Goal: Task Accomplishment & Management: Complete application form

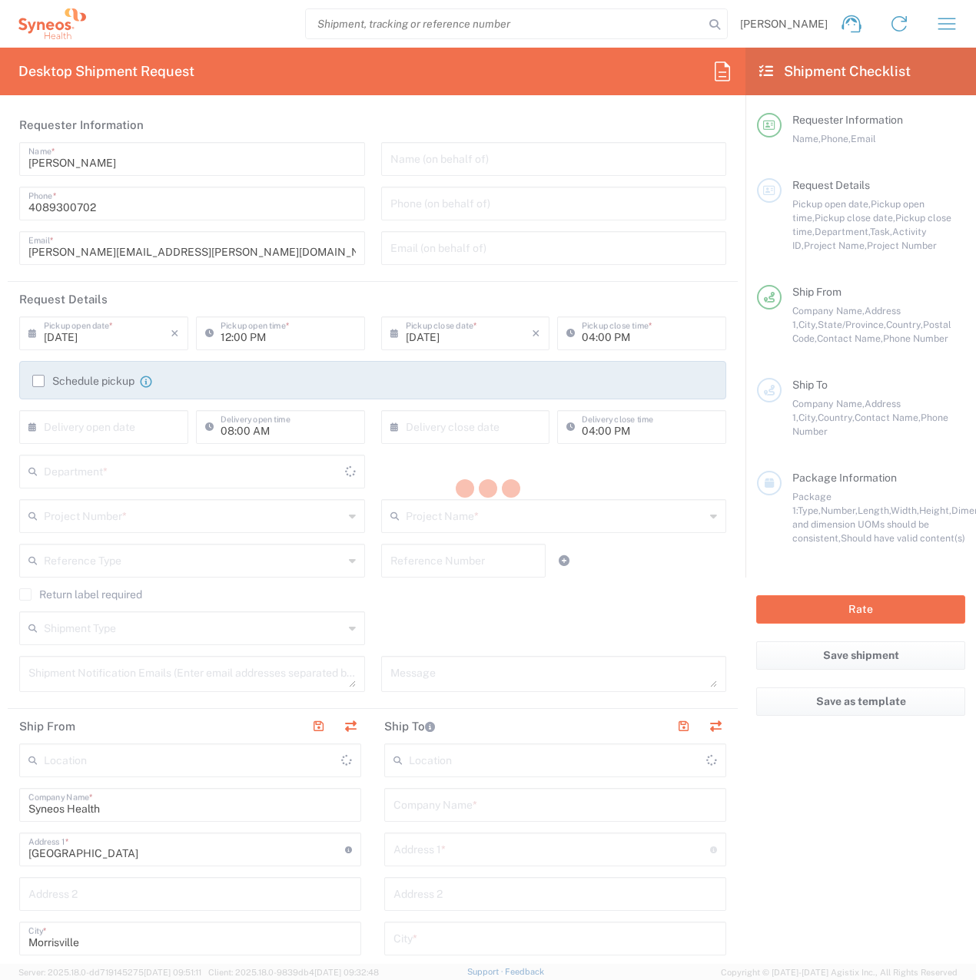
type input "[US_STATE]"
type input "[GEOGRAPHIC_DATA]"
type input "8200"
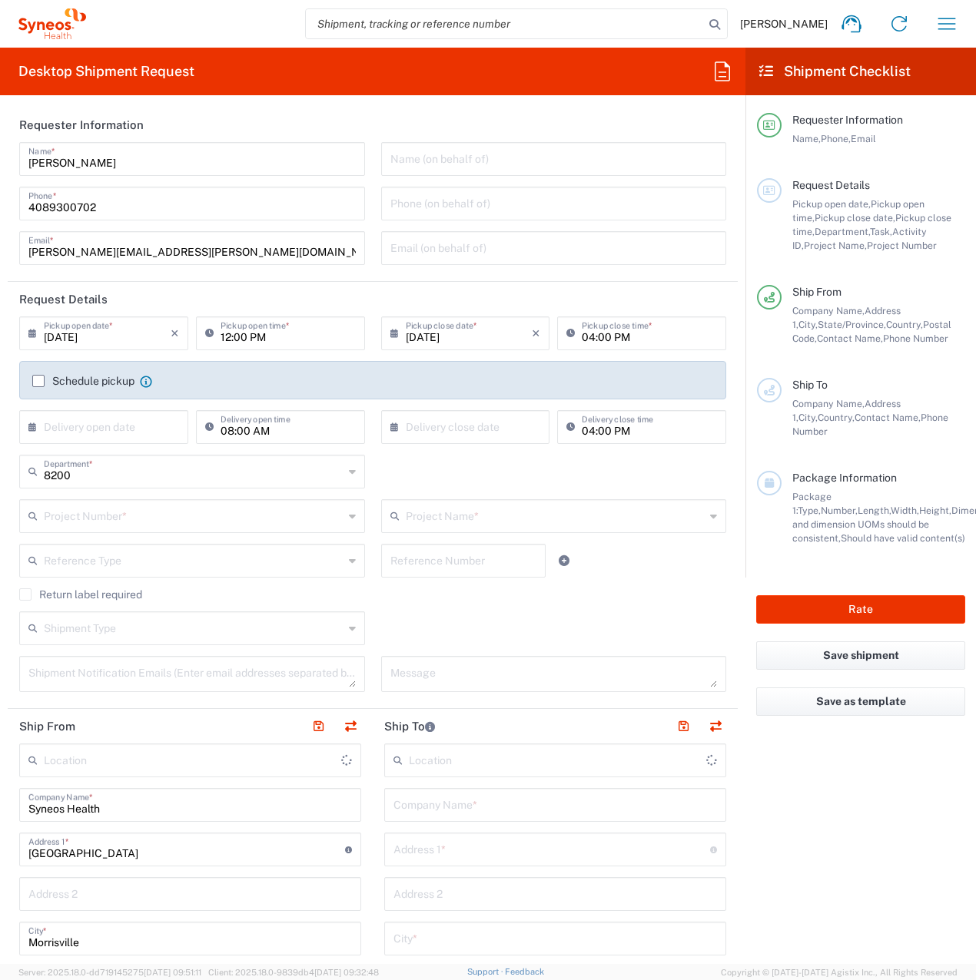
type input "Syneos Health, LLC-[GEOGRAPHIC_DATA] [GEOGRAPHIC_DATA] [GEOGRAPHIC_DATA]"
click at [125, 340] on input "[DATE]" at bounding box center [107, 332] width 127 height 27
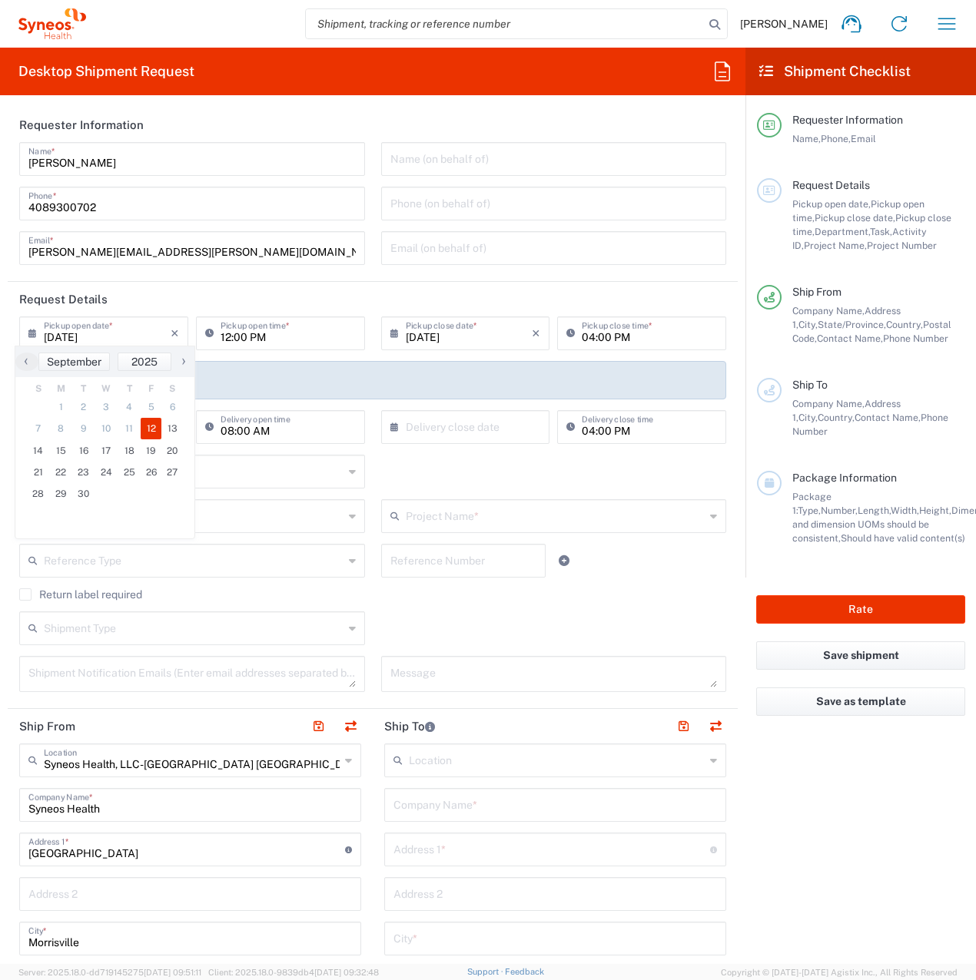
click at [90, 436] on span "9" at bounding box center [83, 429] width 23 height 22
click at [90, 440] on span "16" at bounding box center [83, 451] width 23 height 22
type input "[DATE]"
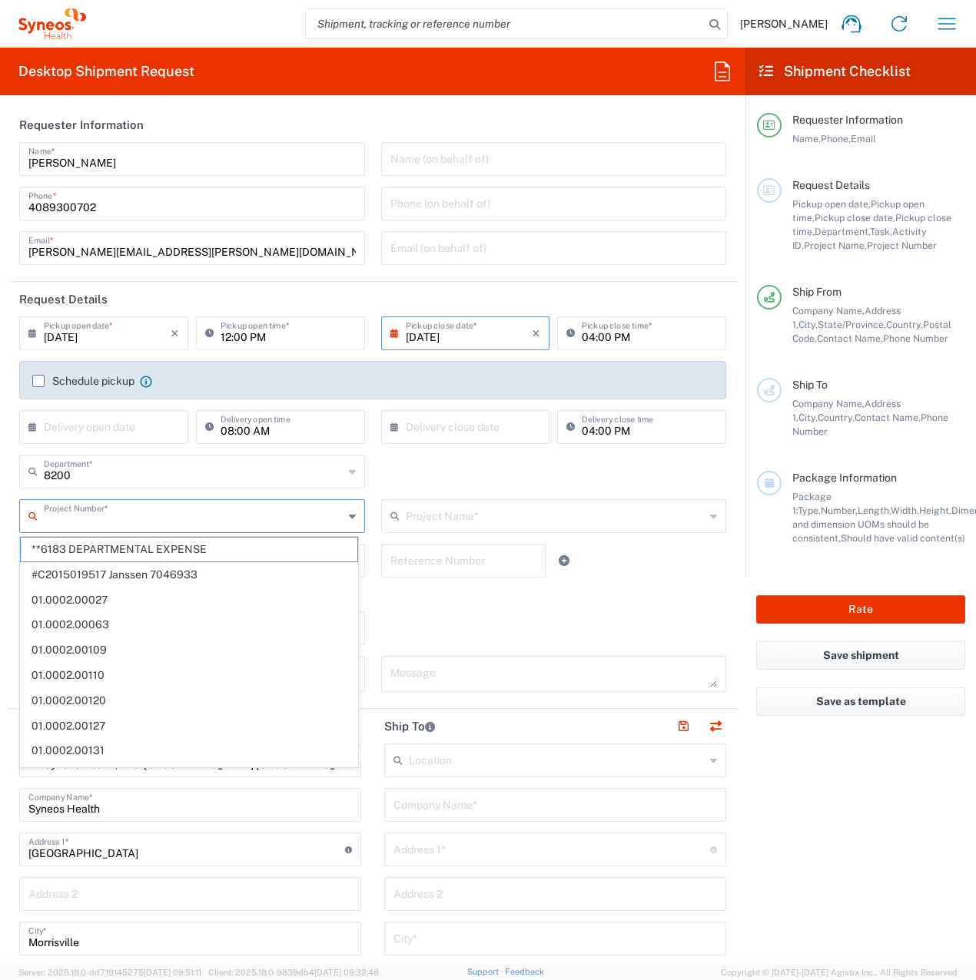
click at [106, 510] on input "text" at bounding box center [194, 515] width 300 height 27
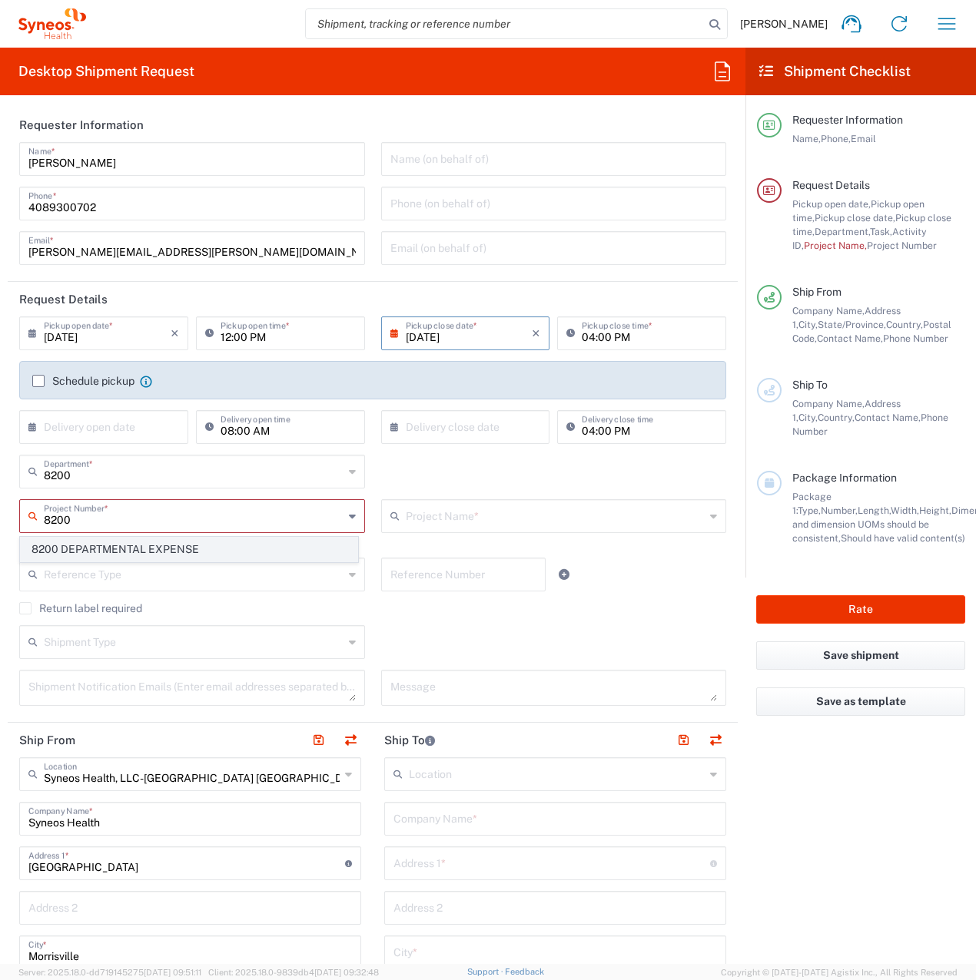
click at [101, 541] on span "8200 DEPARTMENTAL EXPENSE" at bounding box center [189, 550] width 336 height 24
type input "8200 DEPARTMENTAL EXPENSE"
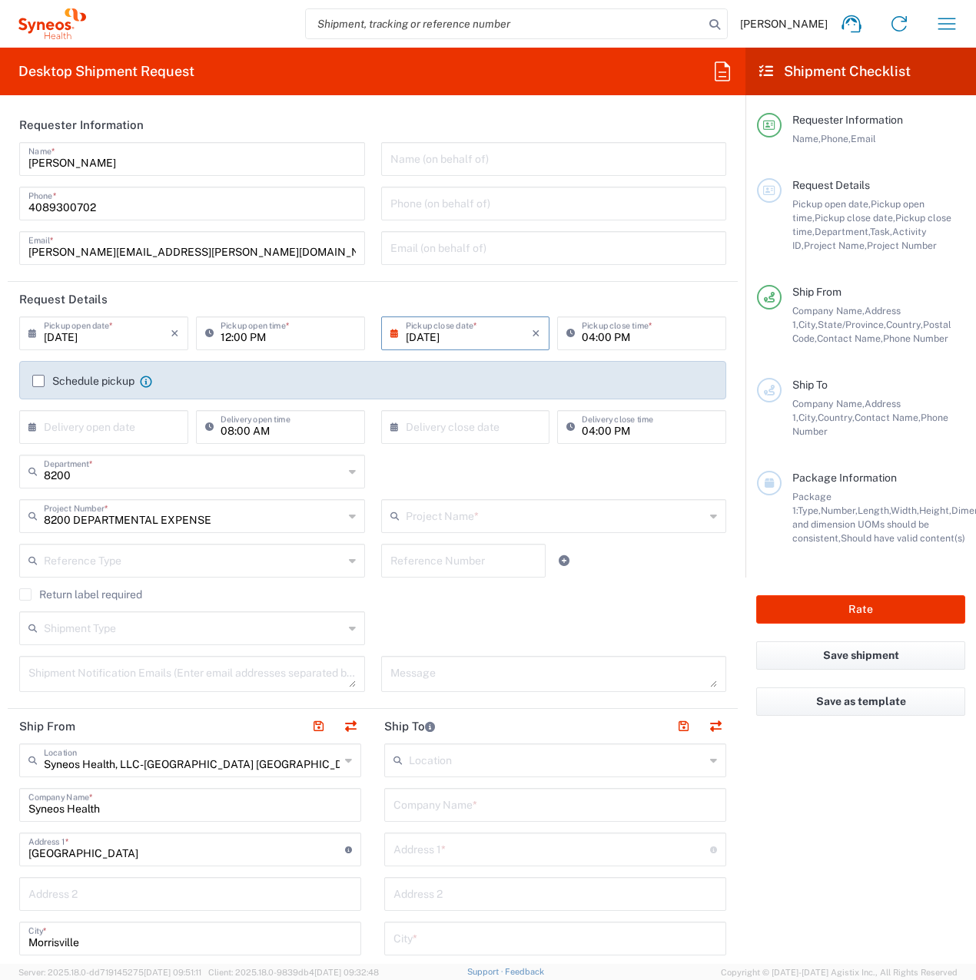
type input "8200 DEPARTMENTAL EXPENSE"
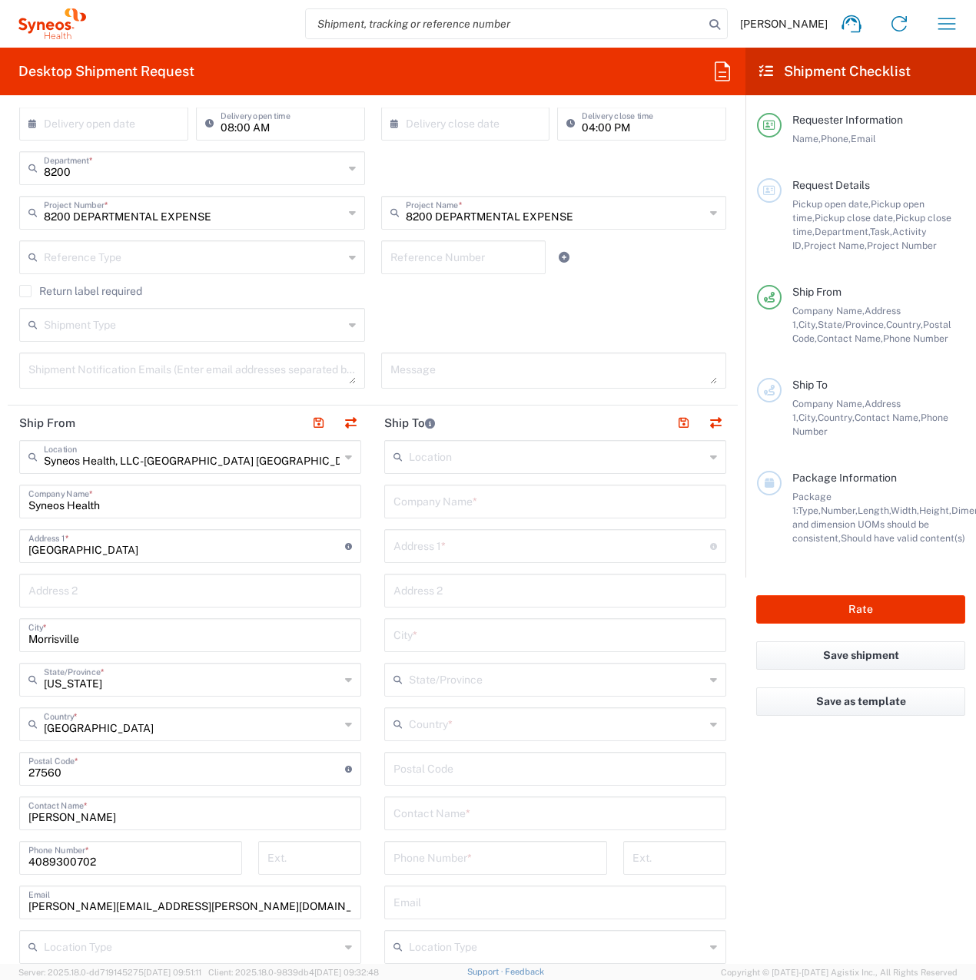
scroll to position [307, 0]
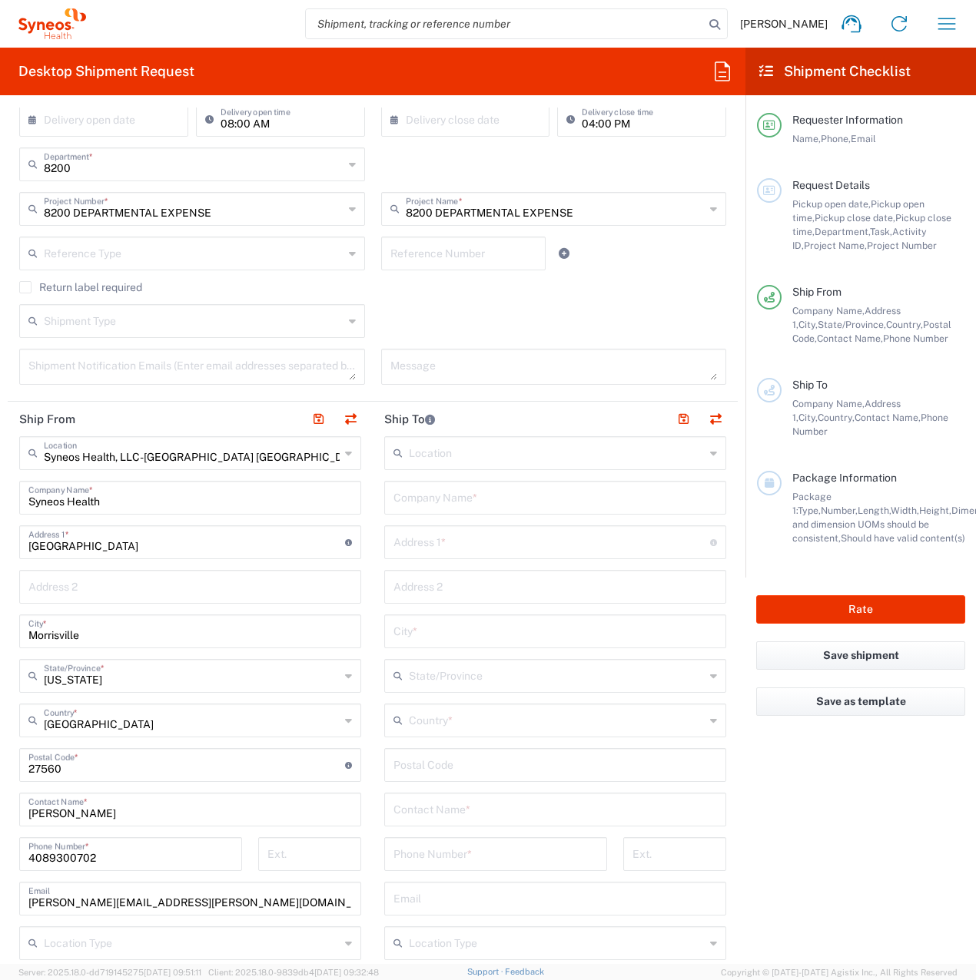
click at [423, 498] on input "text" at bounding box center [554, 496] width 323 height 27
paste input "AKAL Corporate Advisors Sdn. Bhd."
type input "AKAL Corporate Advisors Sdn. Bhd."
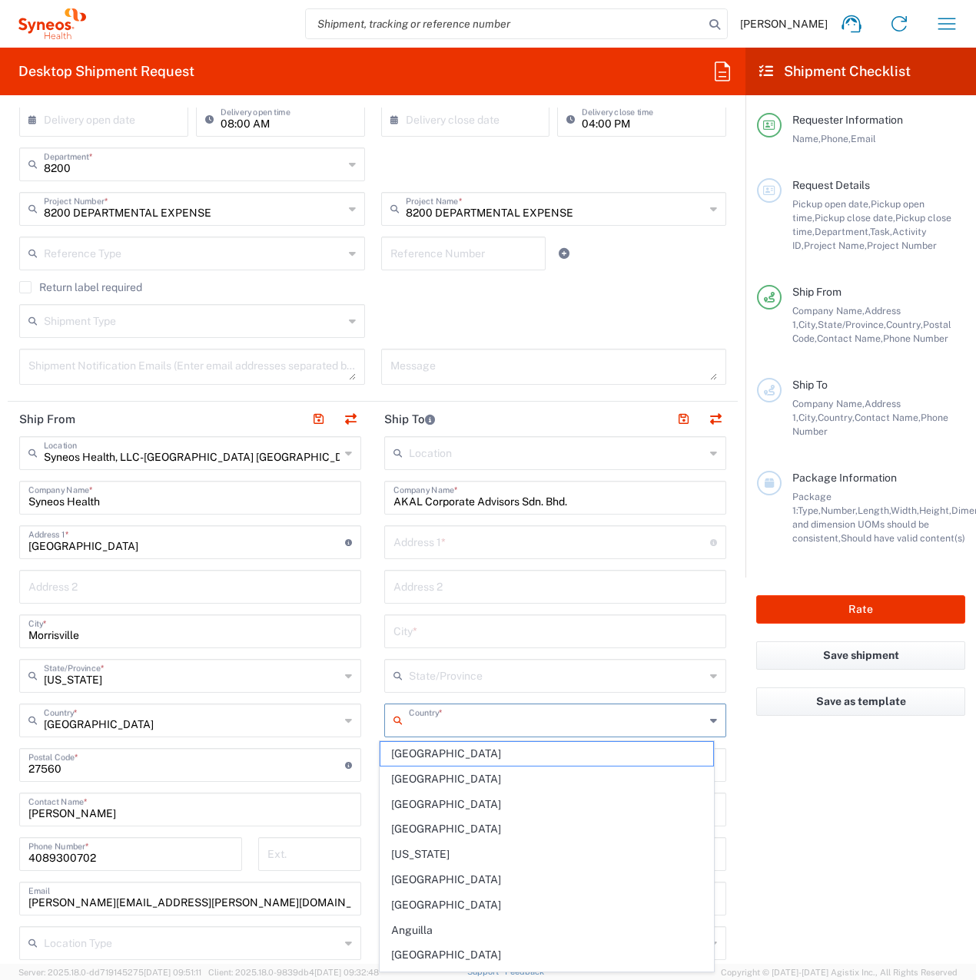
click at [409, 721] on input "text" at bounding box center [557, 719] width 296 height 27
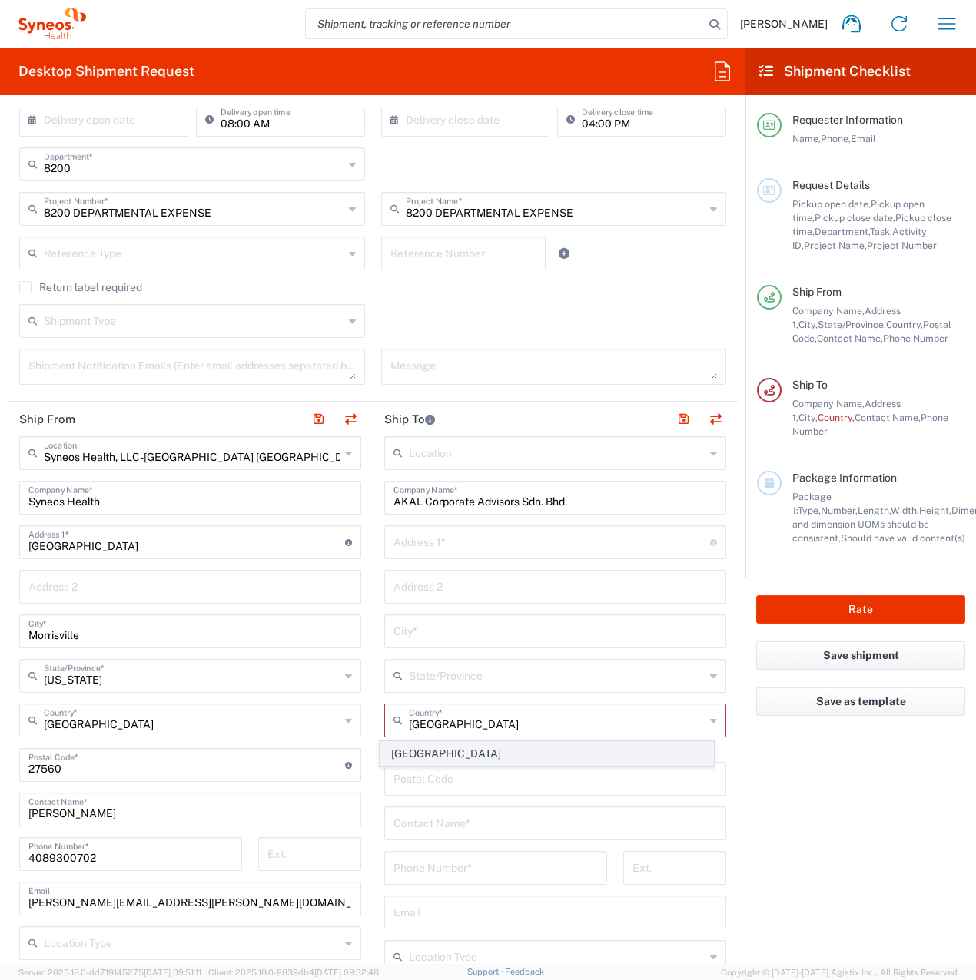
click at [419, 749] on span "[GEOGRAPHIC_DATA]" at bounding box center [546, 754] width 333 height 24
type input "[GEOGRAPHIC_DATA]"
type input "Sender/Shipper"
type input "Delivery Duty Paid"
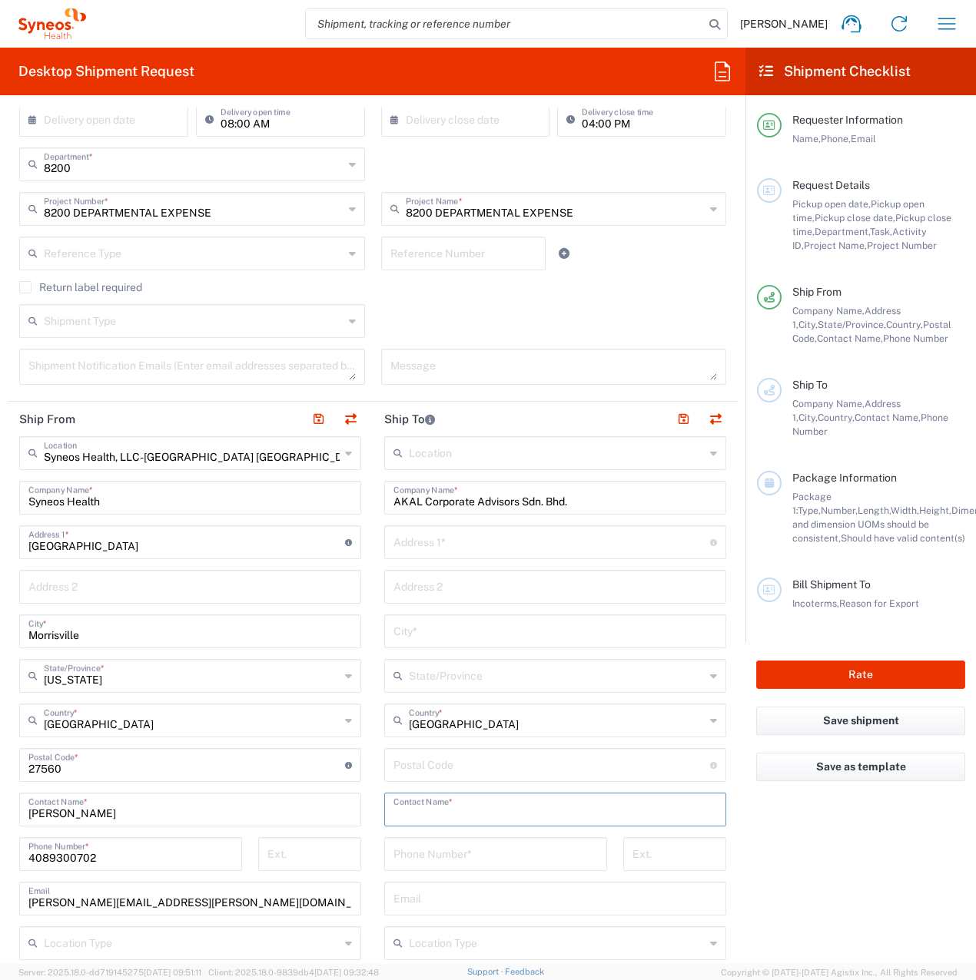
click at [431, 809] on input "text" at bounding box center [554, 808] width 323 height 27
paste input "[PERSON_NAME]"
type input "[PERSON_NAME]"
click at [410, 853] on input "tel" at bounding box center [495, 853] width 204 height 27
paste input "603 2011 4745"
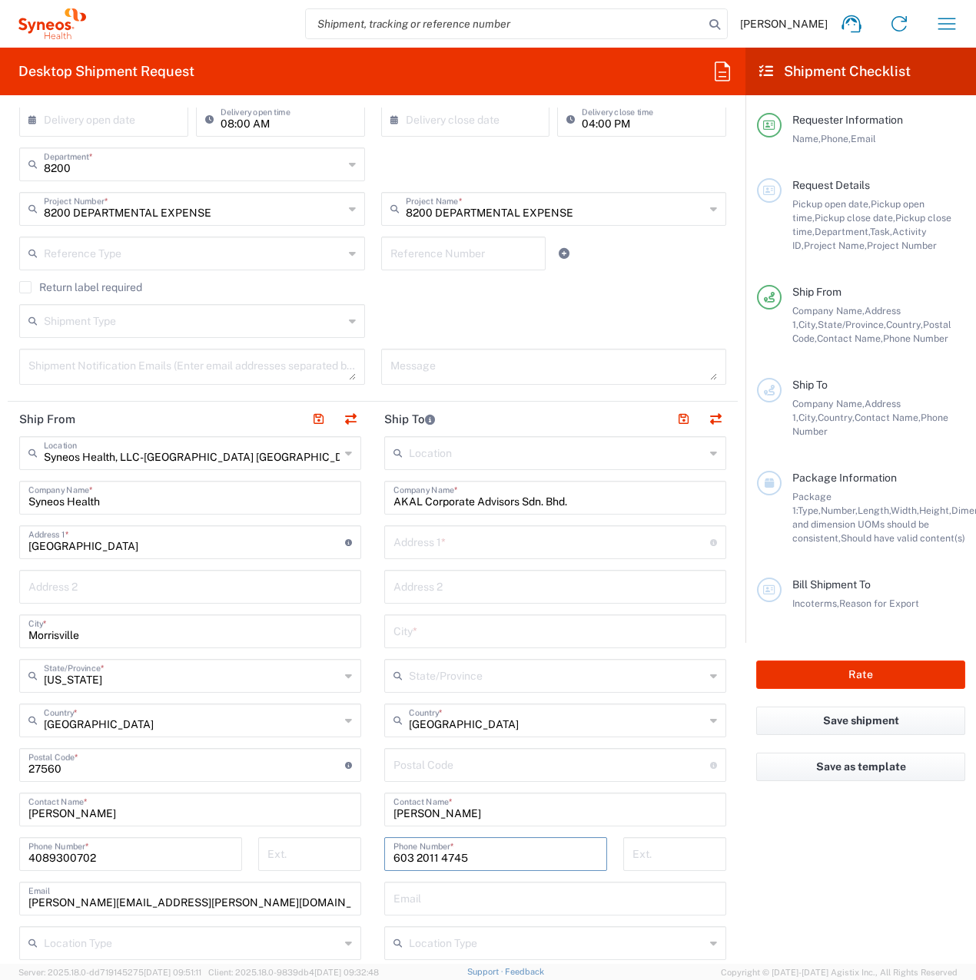
type input "603 2011 4745"
click at [436, 540] on input "text" at bounding box center [551, 541] width 316 height 27
paste input "43-2 [GEOGRAPHIC_DATA]"
type input "43-2 [GEOGRAPHIC_DATA]"
click at [420, 595] on input "text" at bounding box center [554, 585] width 323 height 27
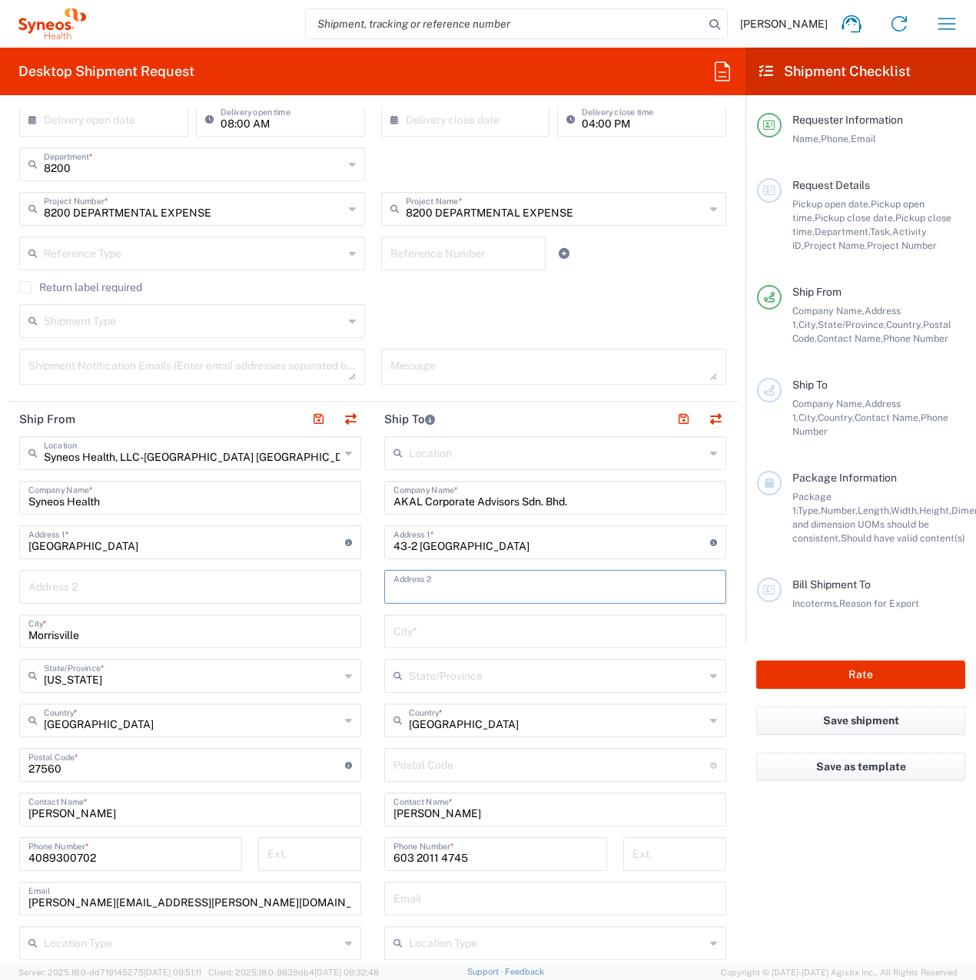
paste input "[GEOGRAPHIC_DATA] 1"
type input "[GEOGRAPHIC_DATA] 1"
click at [432, 777] on input "undefined" at bounding box center [551, 764] width 316 height 27
paste input "50490"
type input "50490"
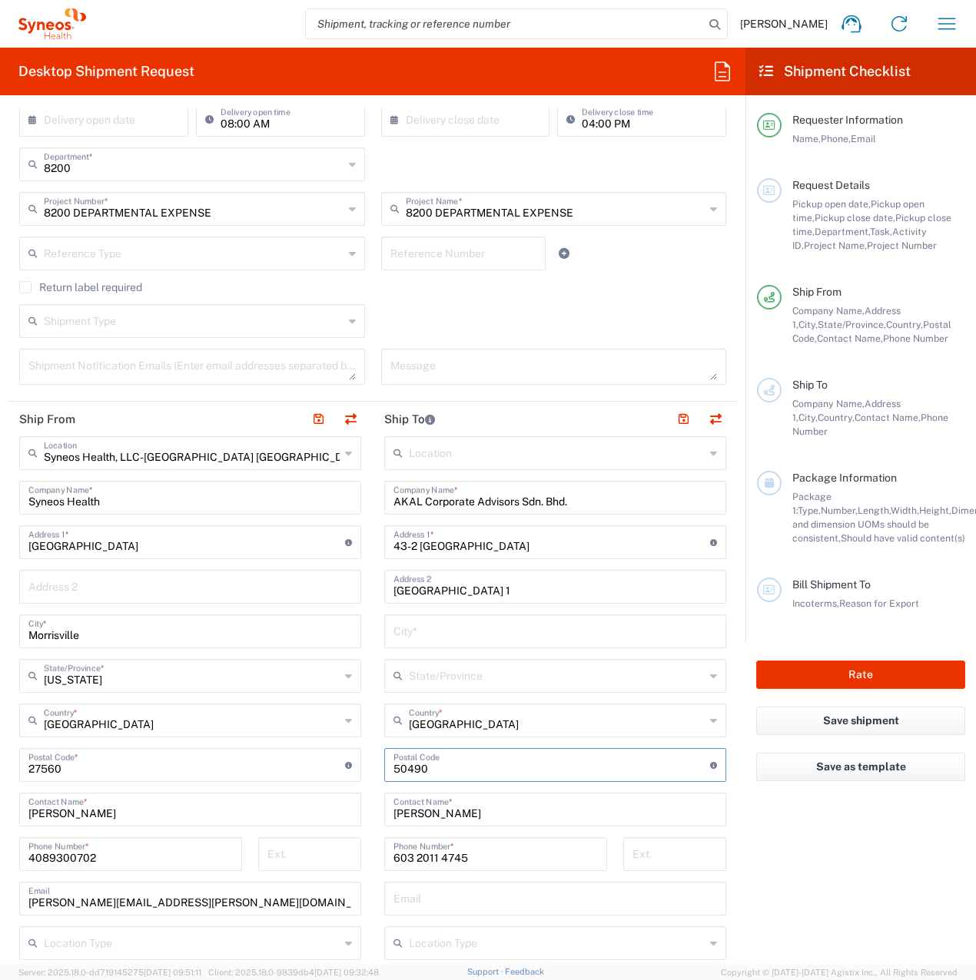
click at [469, 678] on input "text" at bounding box center [557, 674] width 296 height 27
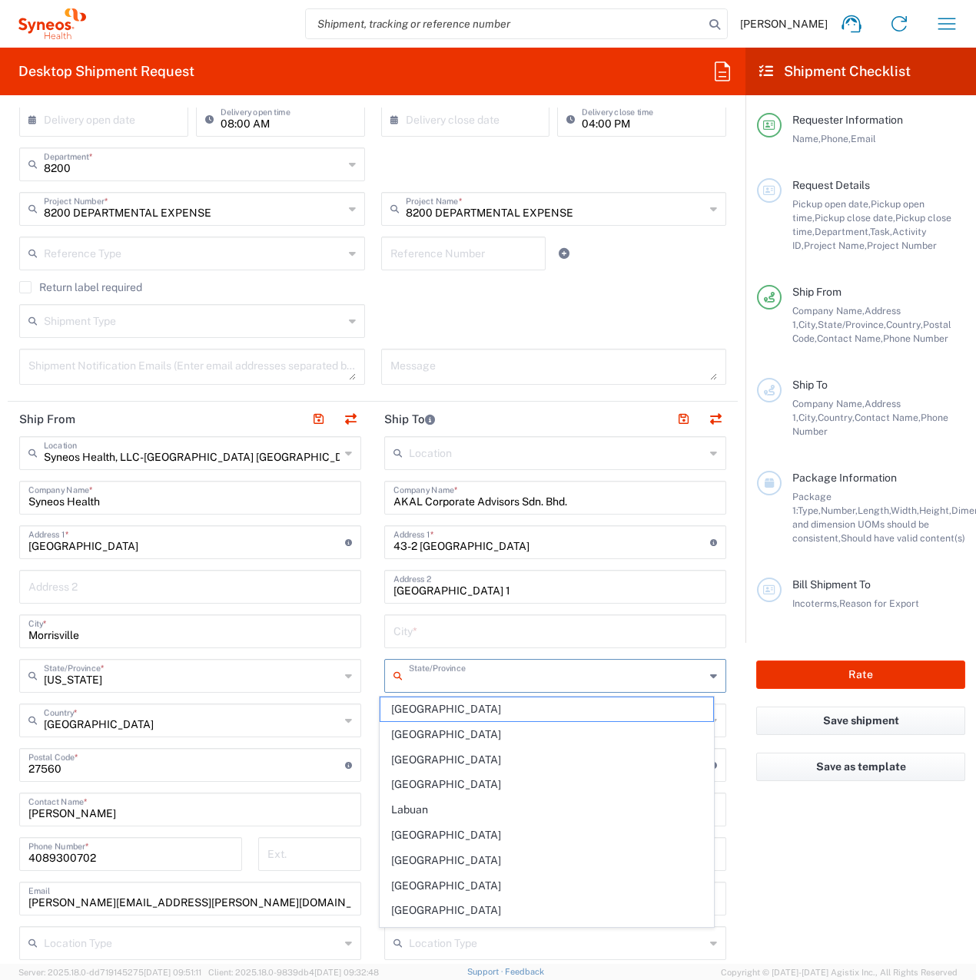
click at [410, 780] on span "[GEOGRAPHIC_DATA]" at bounding box center [546, 785] width 333 height 24
type input "[GEOGRAPHIC_DATA]"
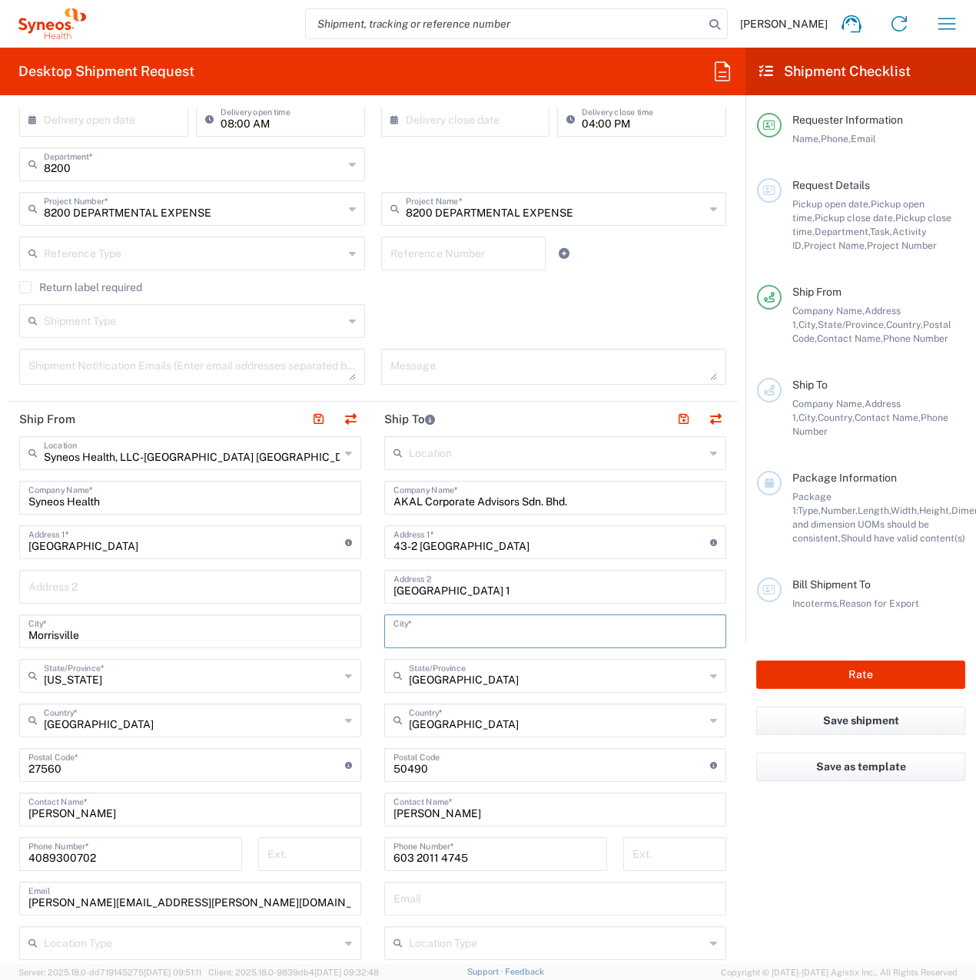
click at [396, 631] on input "text" at bounding box center [554, 630] width 323 height 27
paste input "[GEOGRAPHIC_DATA]"
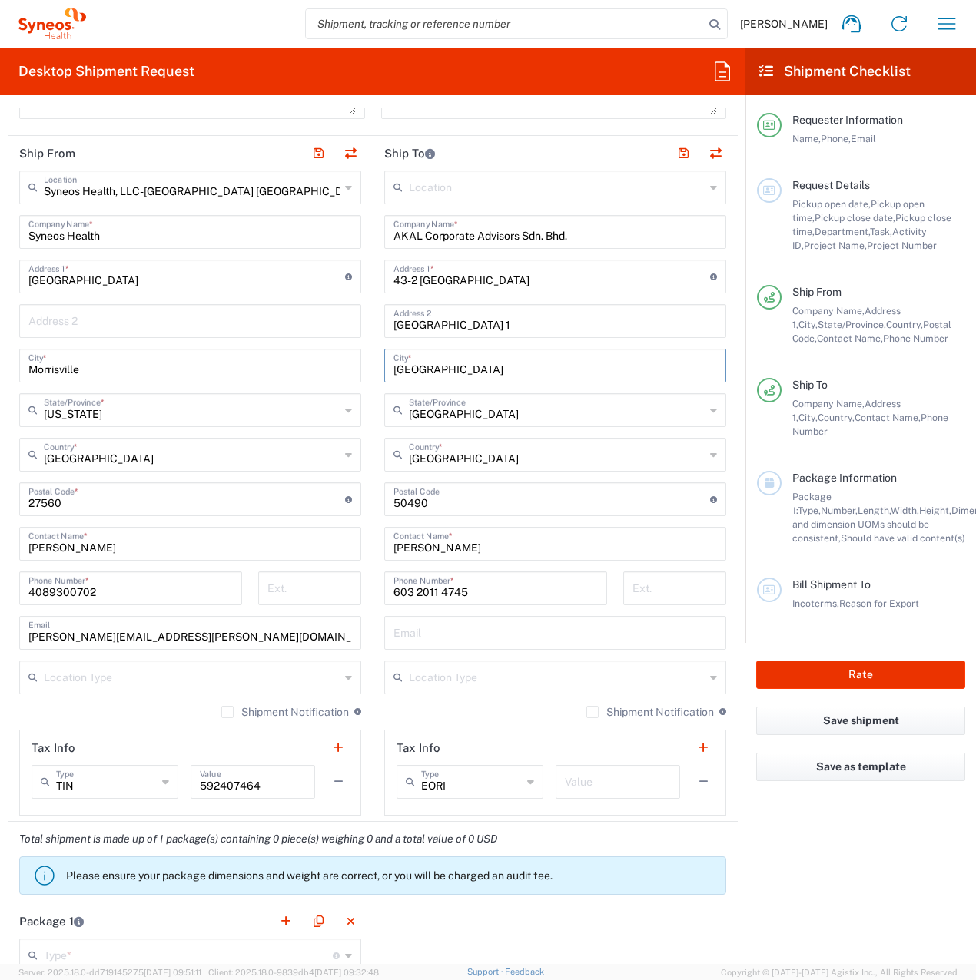
scroll to position [615, 0]
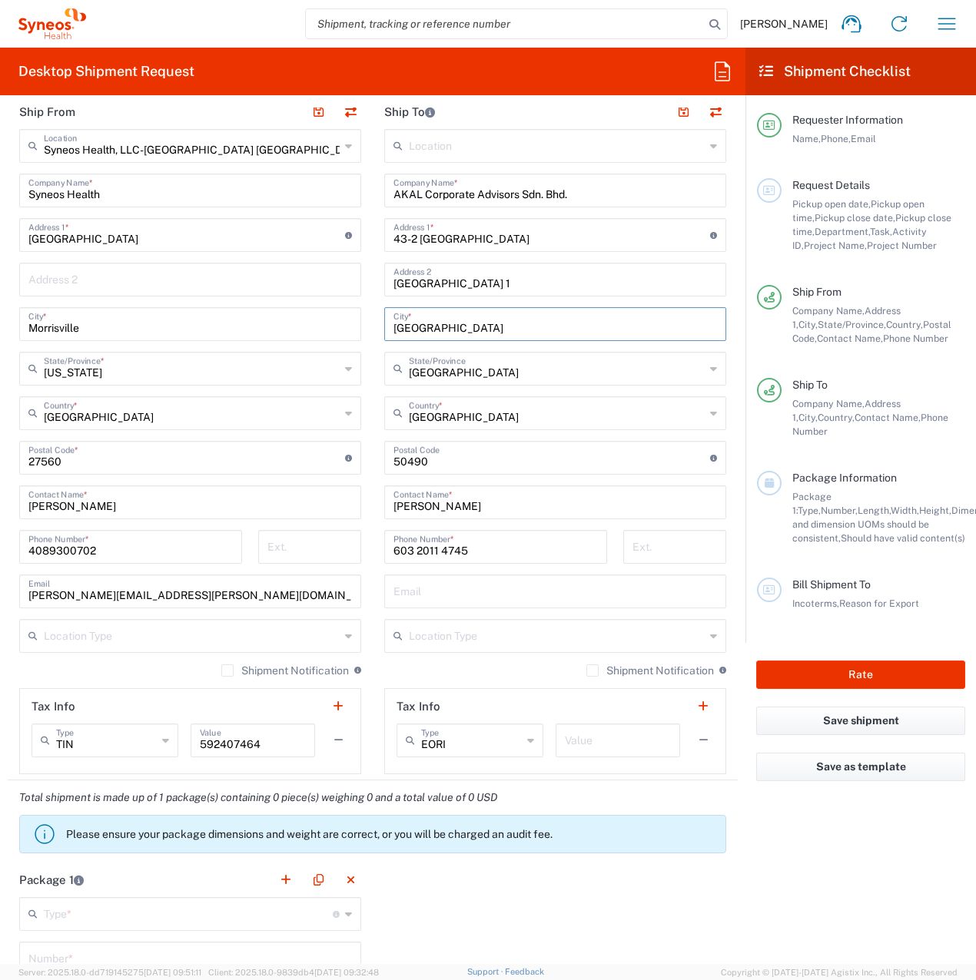
type input "[GEOGRAPHIC_DATA]"
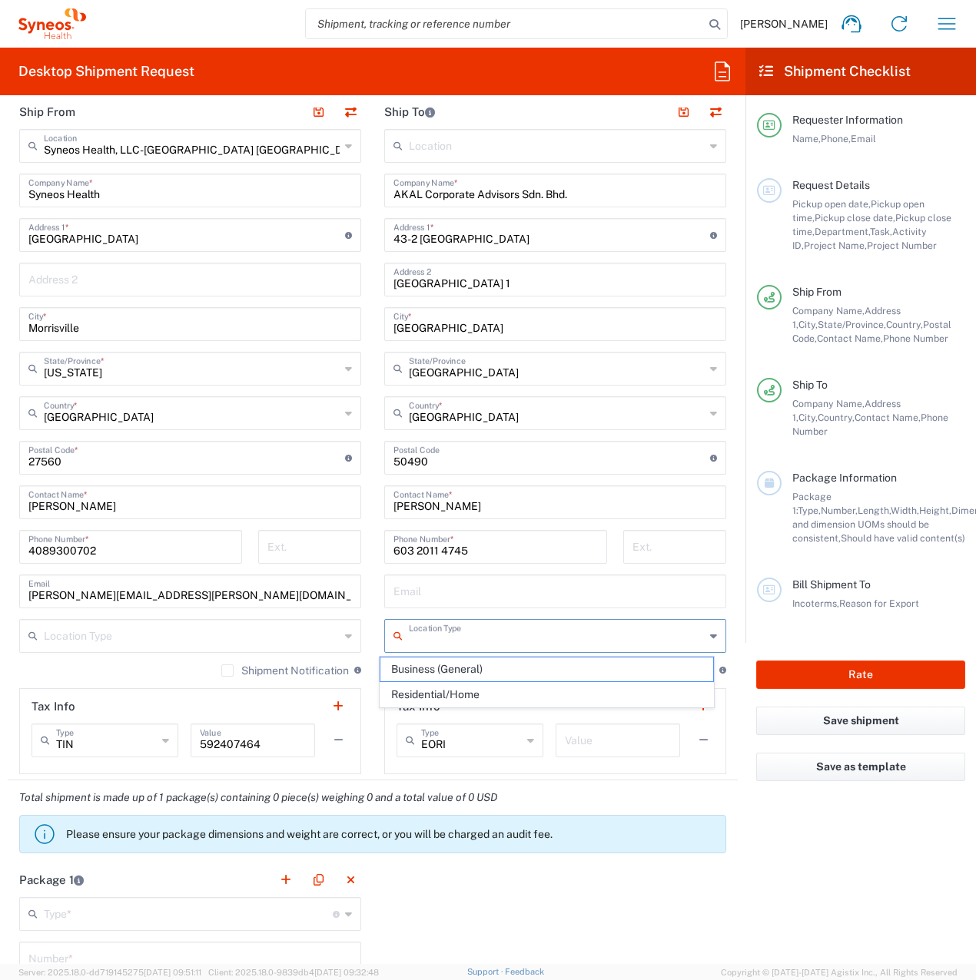
click at [440, 641] on input "text" at bounding box center [557, 634] width 296 height 27
click at [440, 668] on span "Business (General)" at bounding box center [546, 670] width 333 height 24
type input "Business (General)"
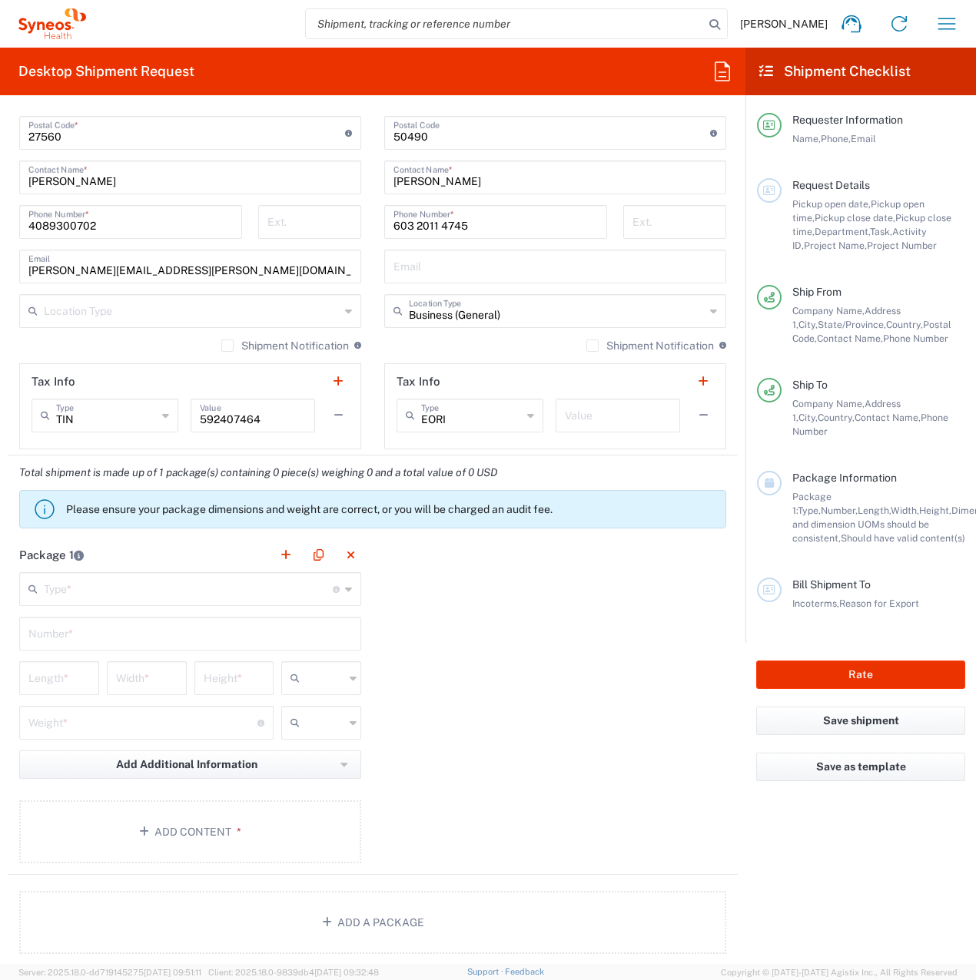
scroll to position [999, 0]
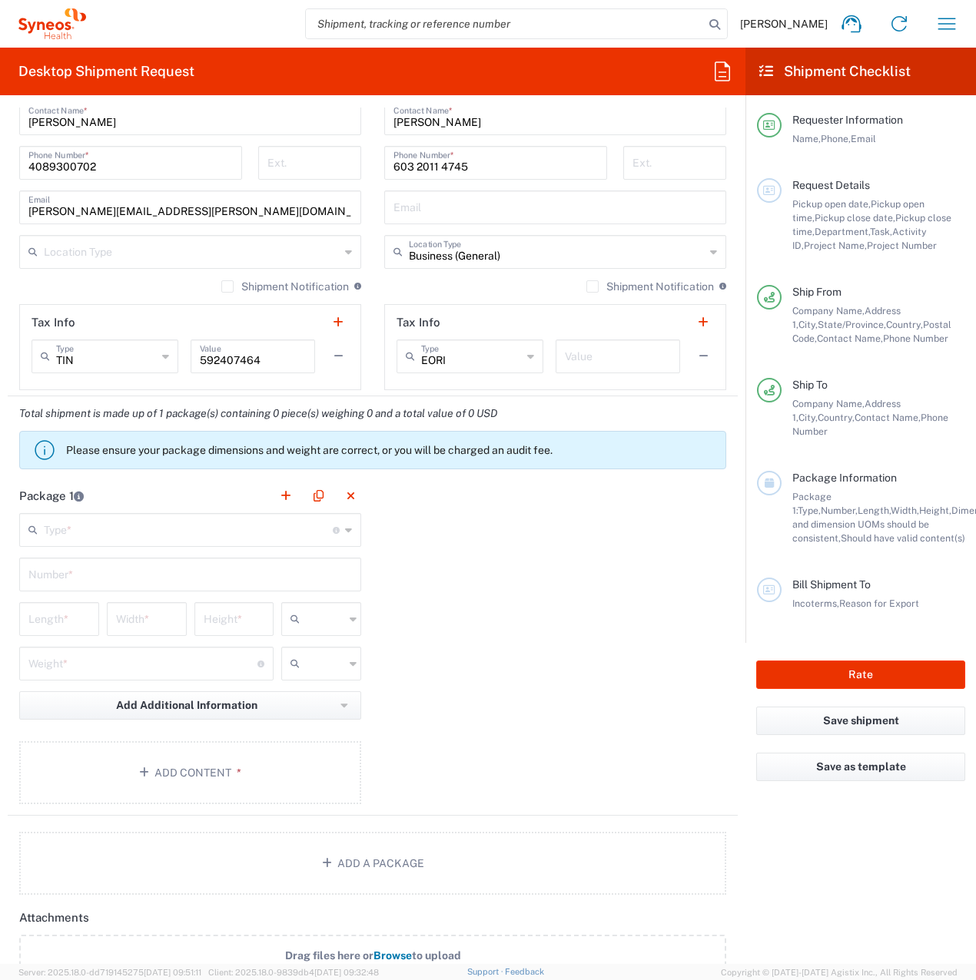
click at [93, 534] on input "text" at bounding box center [188, 528] width 289 height 27
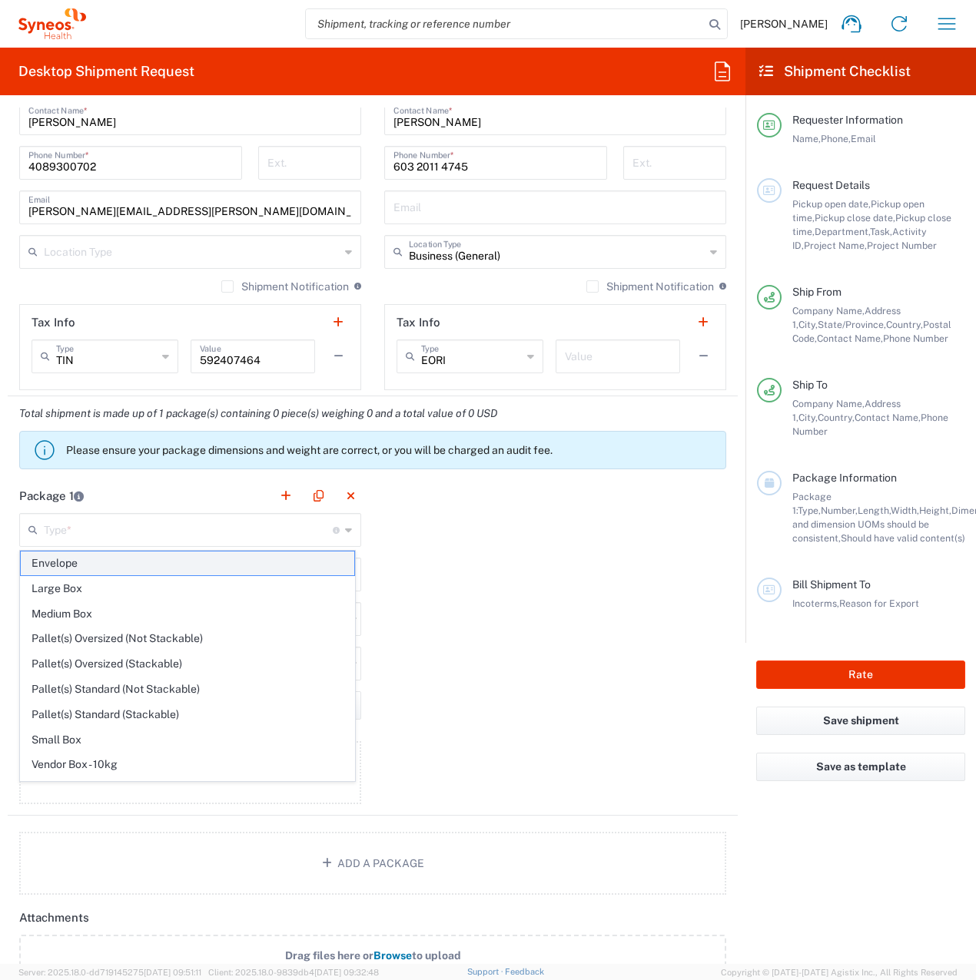
click at [78, 565] on span "Envelope" at bounding box center [187, 564] width 333 height 24
type input "Envelope"
type input "1"
type input "9.5"
type input "12.5"
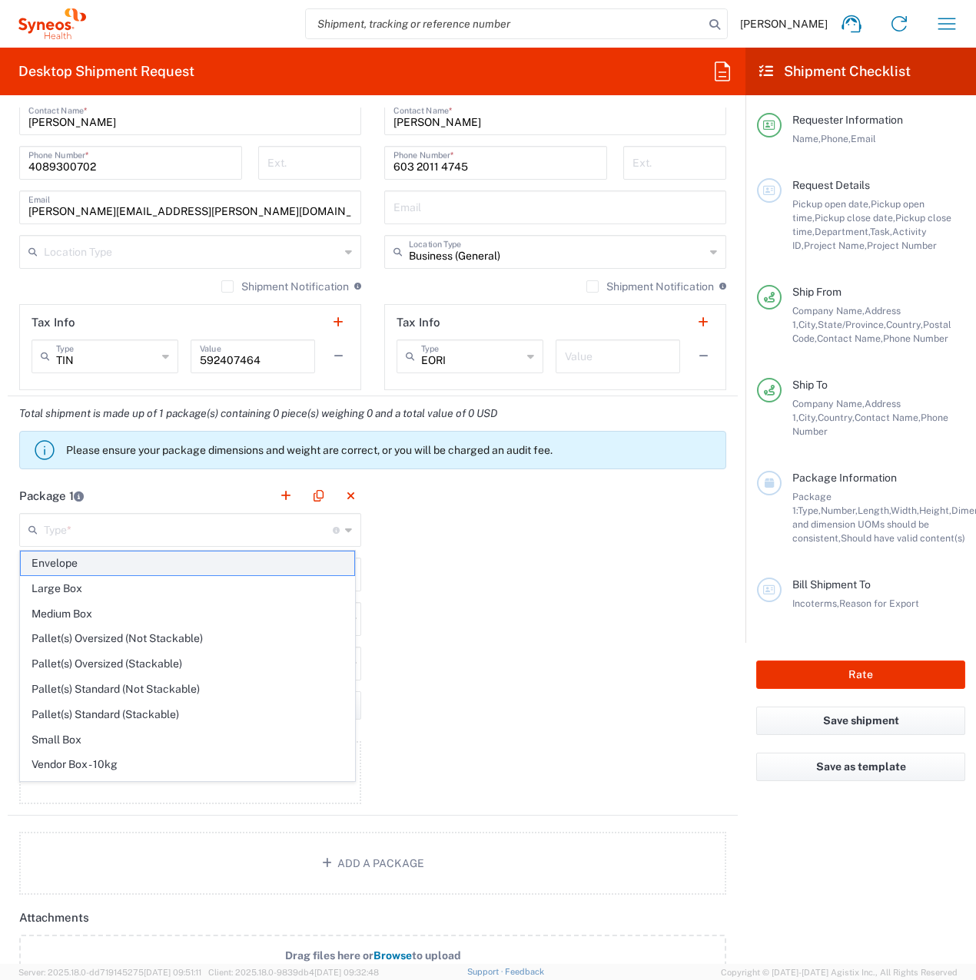
type input "0.25"
type input "in"
type input "0.45"
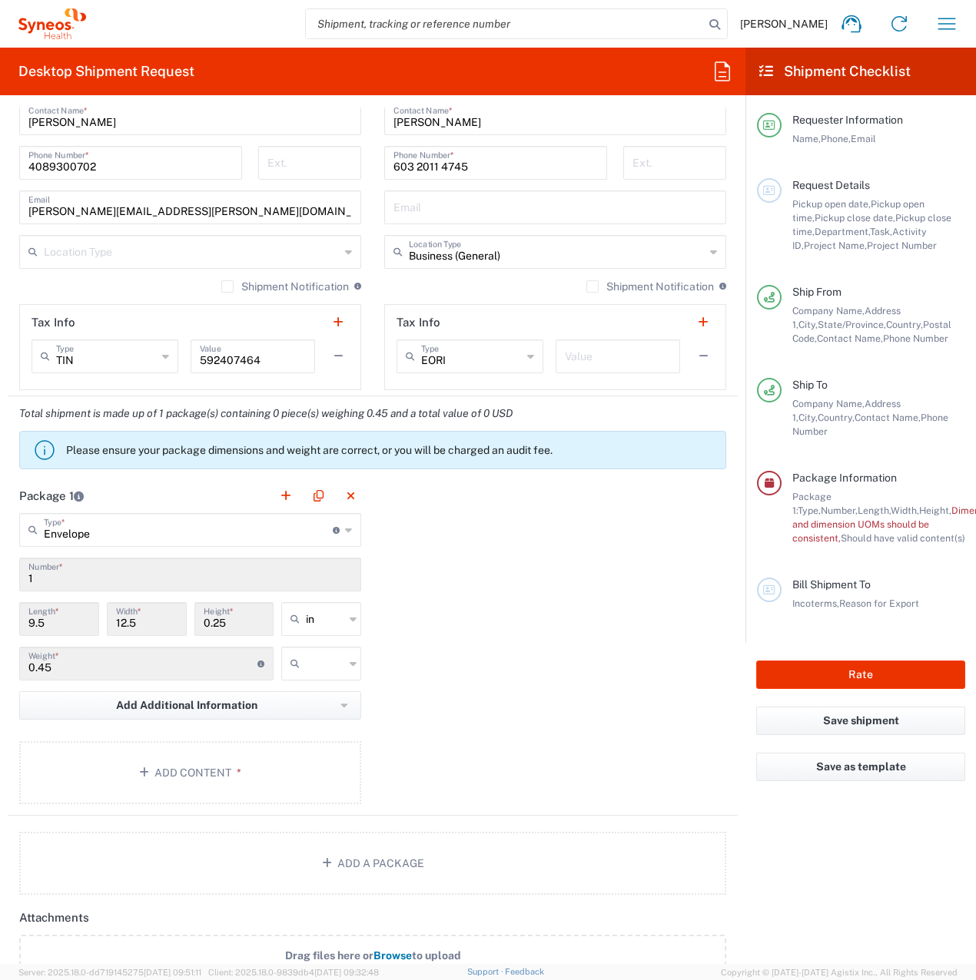
click at [311, 668] on input "text" at bounding box center [325, 663] width 38 height 25
click at [304, 722] on span "lbs" at bounding box center [316, 723] width 75 height 24
type input "lbs"
click at [205, 764] on button "Add Content *" at bounding box center [190, 772] width 342 height 63
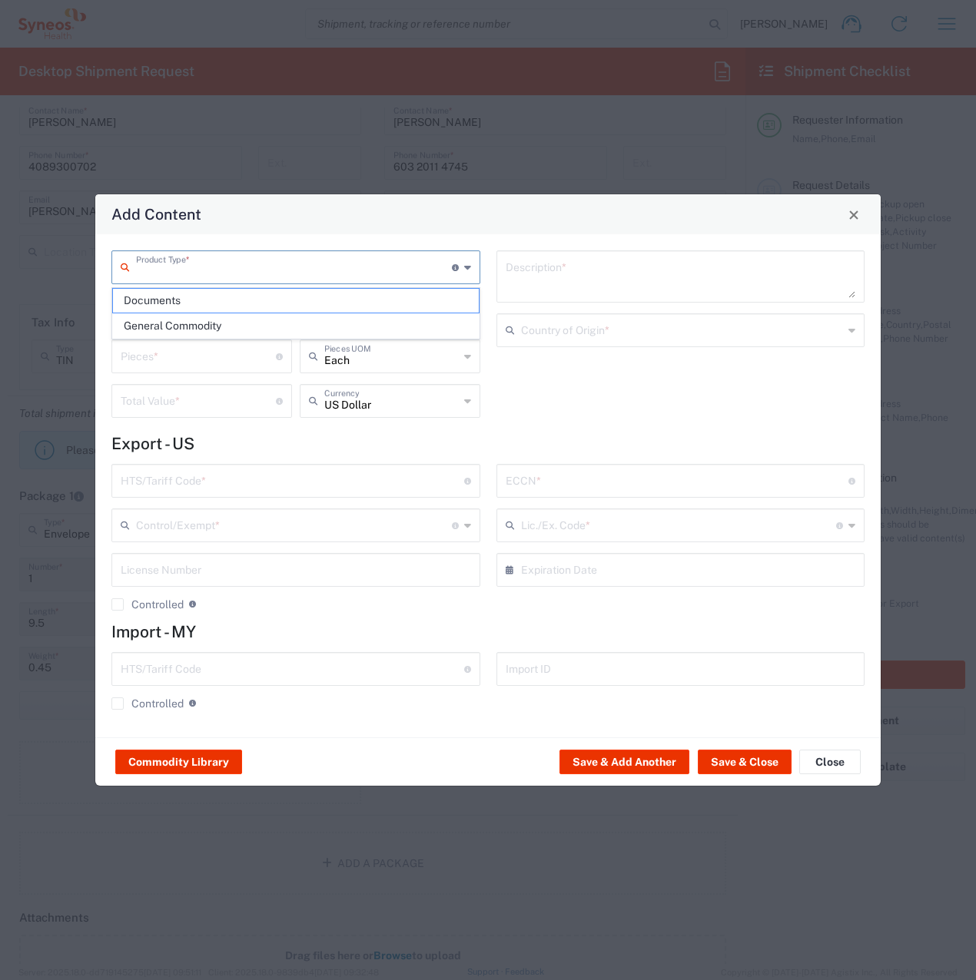
click at [265, 279] on input "text" at bounding box center [294, 266] width 316 height 27
click at [250, 301] on span "Documents" at bounding box center [296, 301] width 366 height 24
type input "Documents"
type input "1"
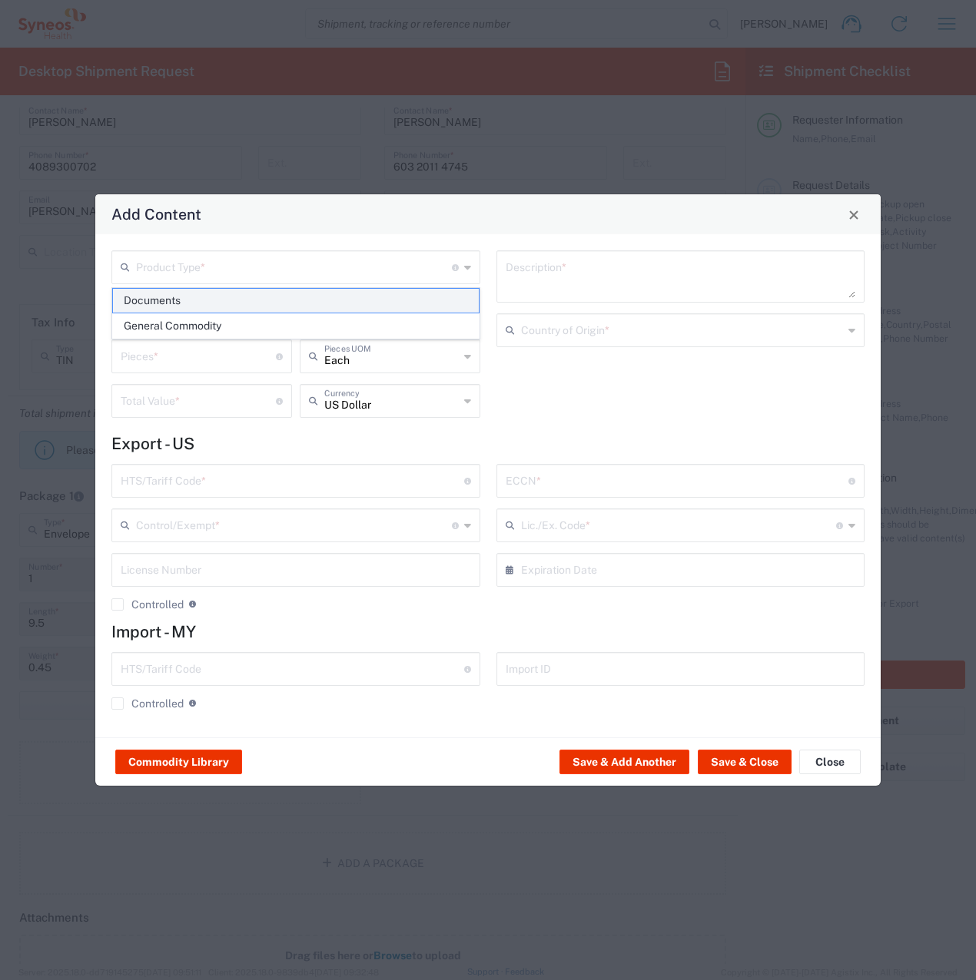
type input "1"
type textarea "Documents"
type input "[GEOGRAPHIC_DATA]"
type input "0000.00.0000"
type input "FTR Exemption"
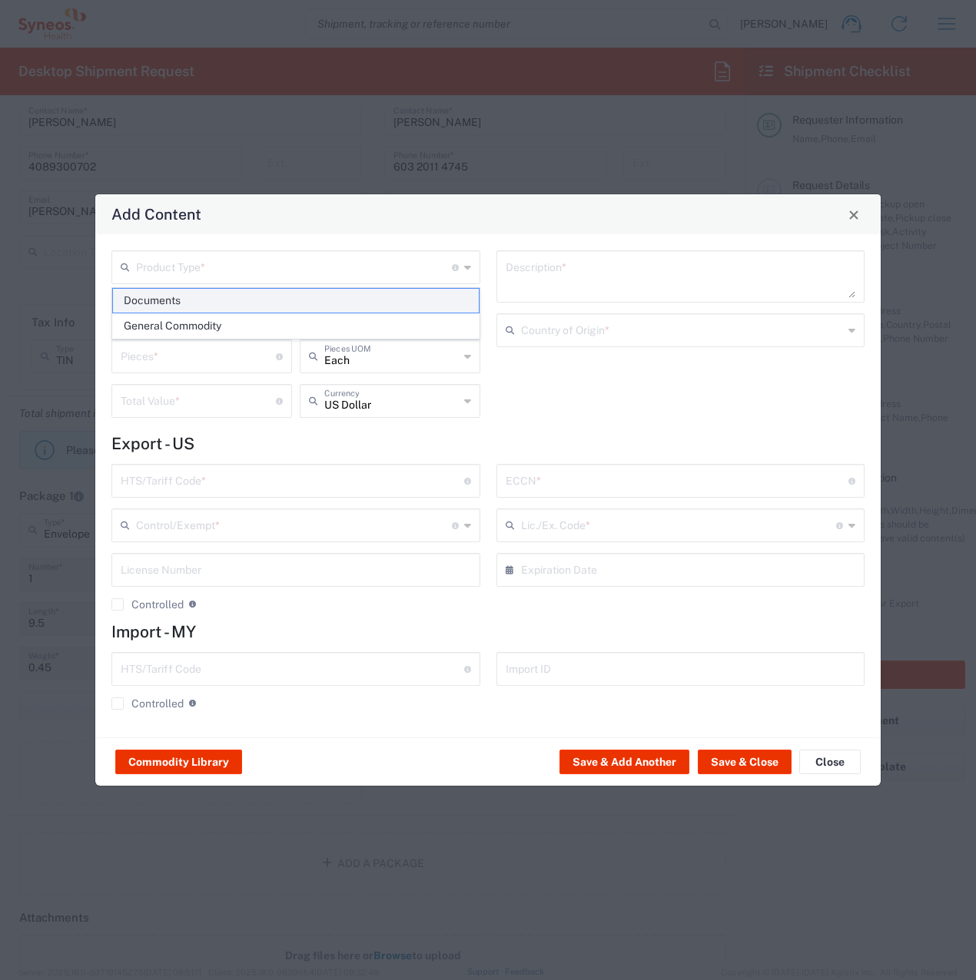
type input "0000"
type input "0000.00.0000"
type input "30.37(a)"
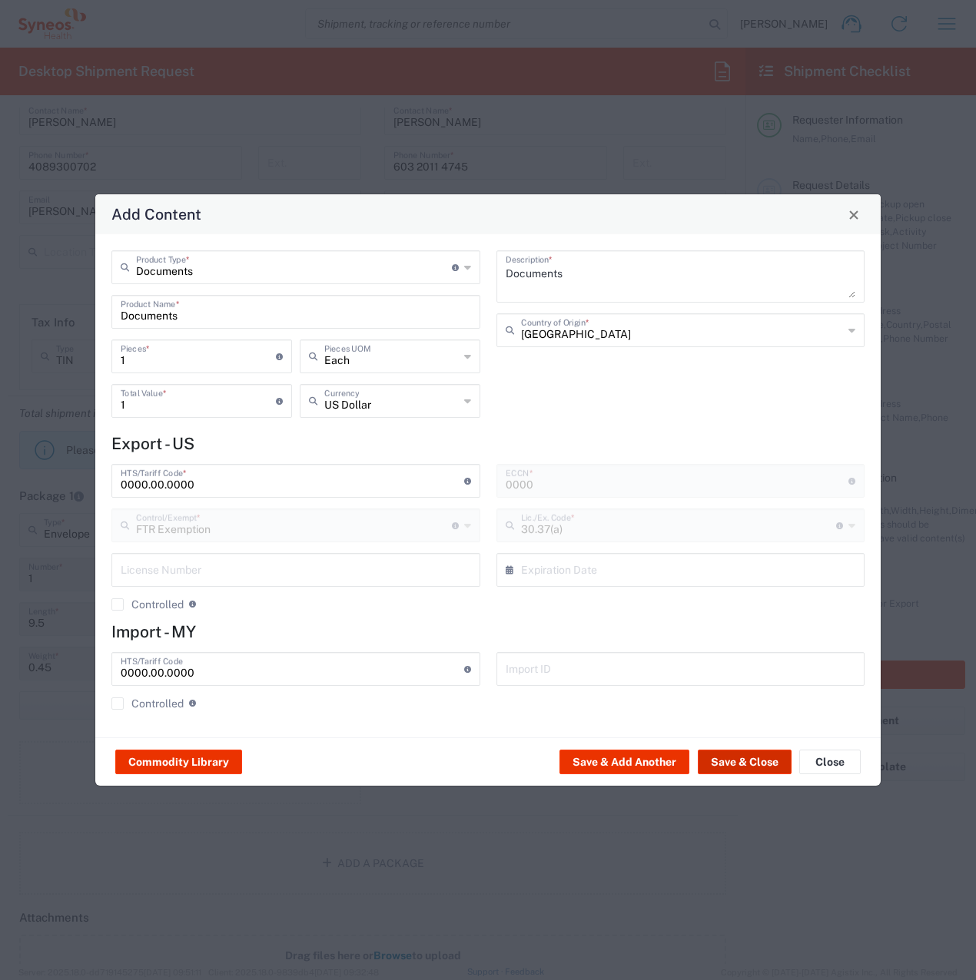
click at [755, 760] on button "Save & Close" at bounding box center [745, 762] width 94 height 25
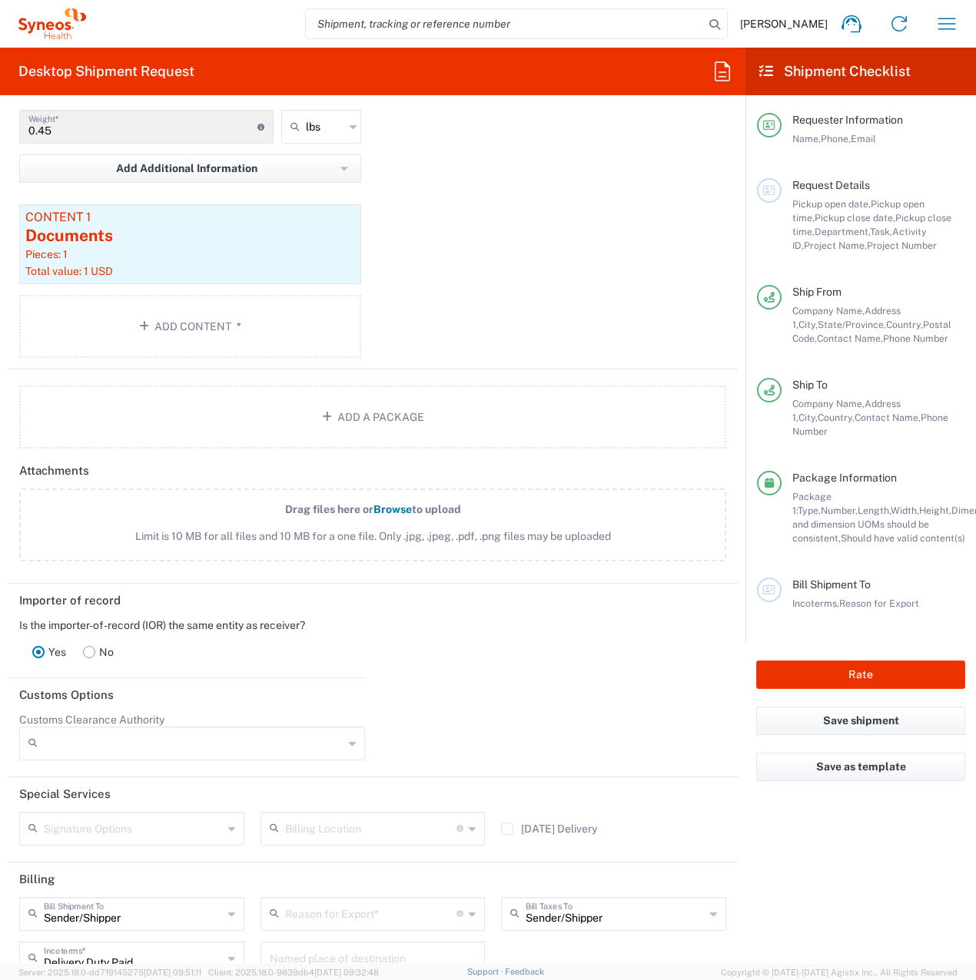
scroll to position [1536, 0]
drag, startPoint x: 267, startPoint y: 905, endPoint x: 292, endPoint y: 913, distance: 26.0
click at [270, 905] on icon at bounding box center [277, 913] width 15 height 25
click at [311, 786] on span "Not Sold" at bounding box center [367, 782] width 218 height 24
type input "Not Sold"
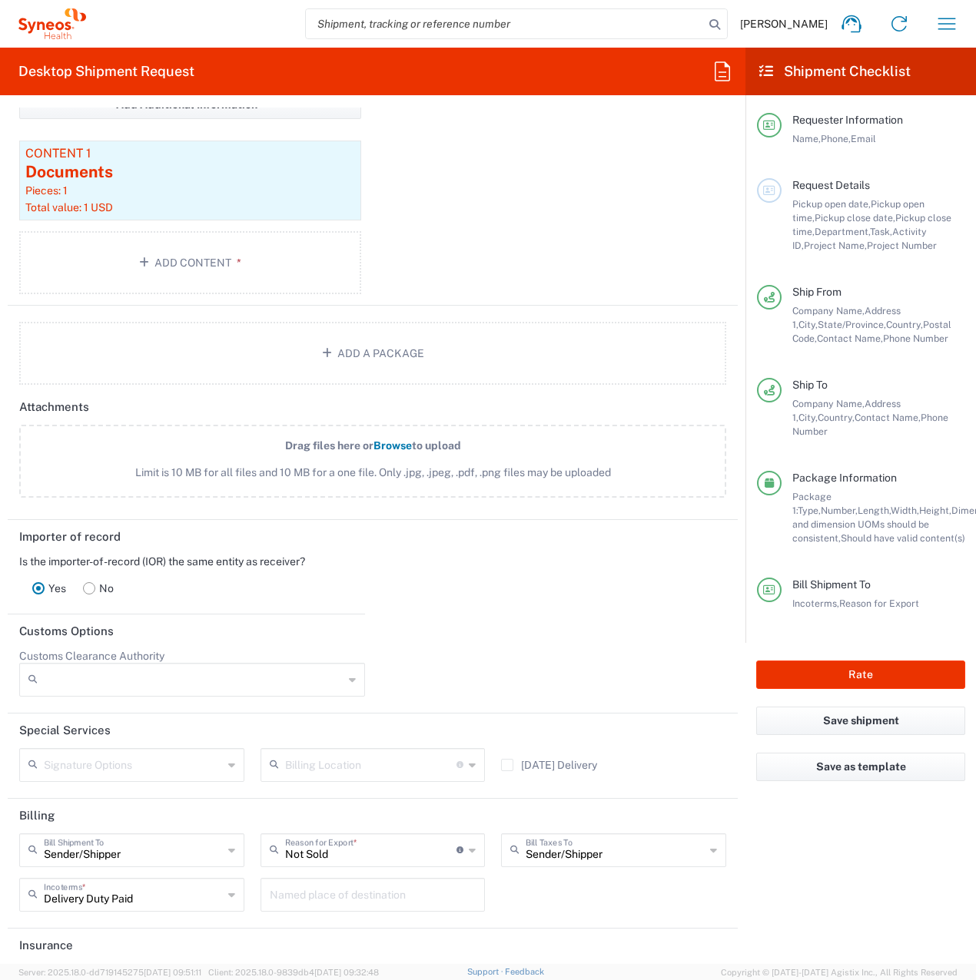
scroll to position [1663, 0]
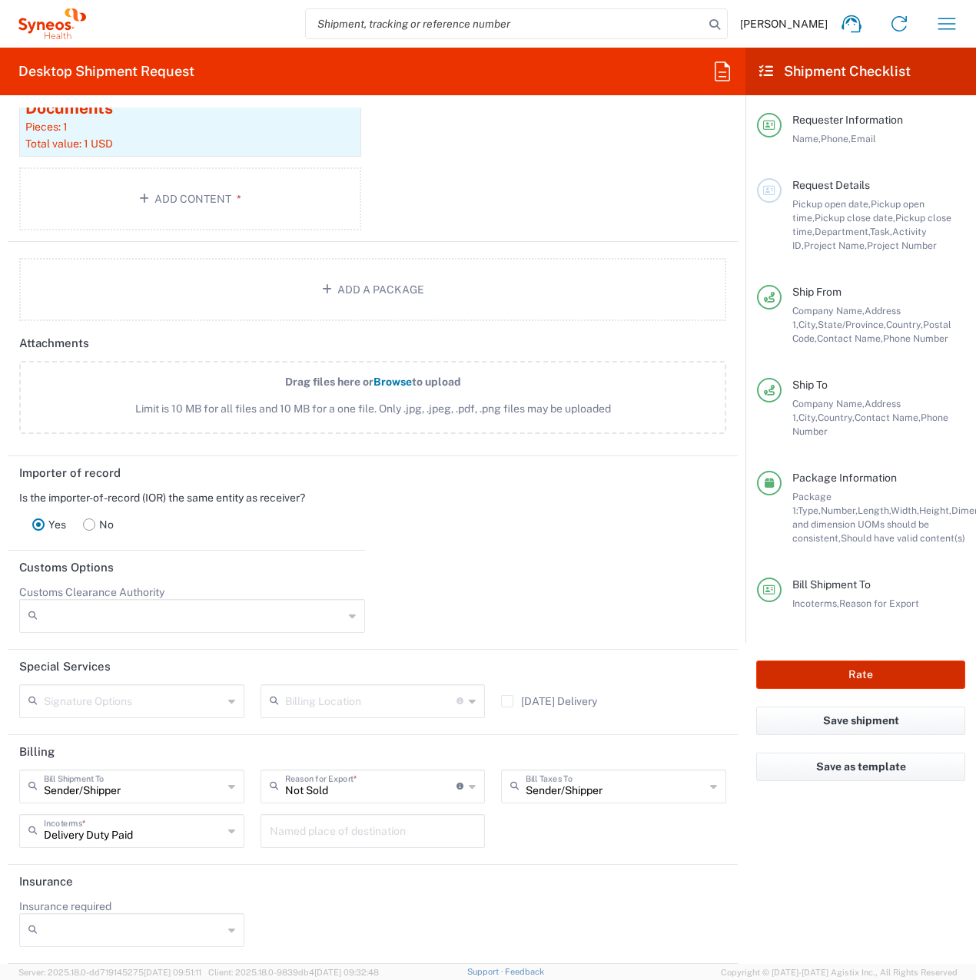
click at [859, 661] on button "Rate" at bounding box center [860, 675] width 209 height 28
type input "8200 DEPARTMENTAL EXPENSE"
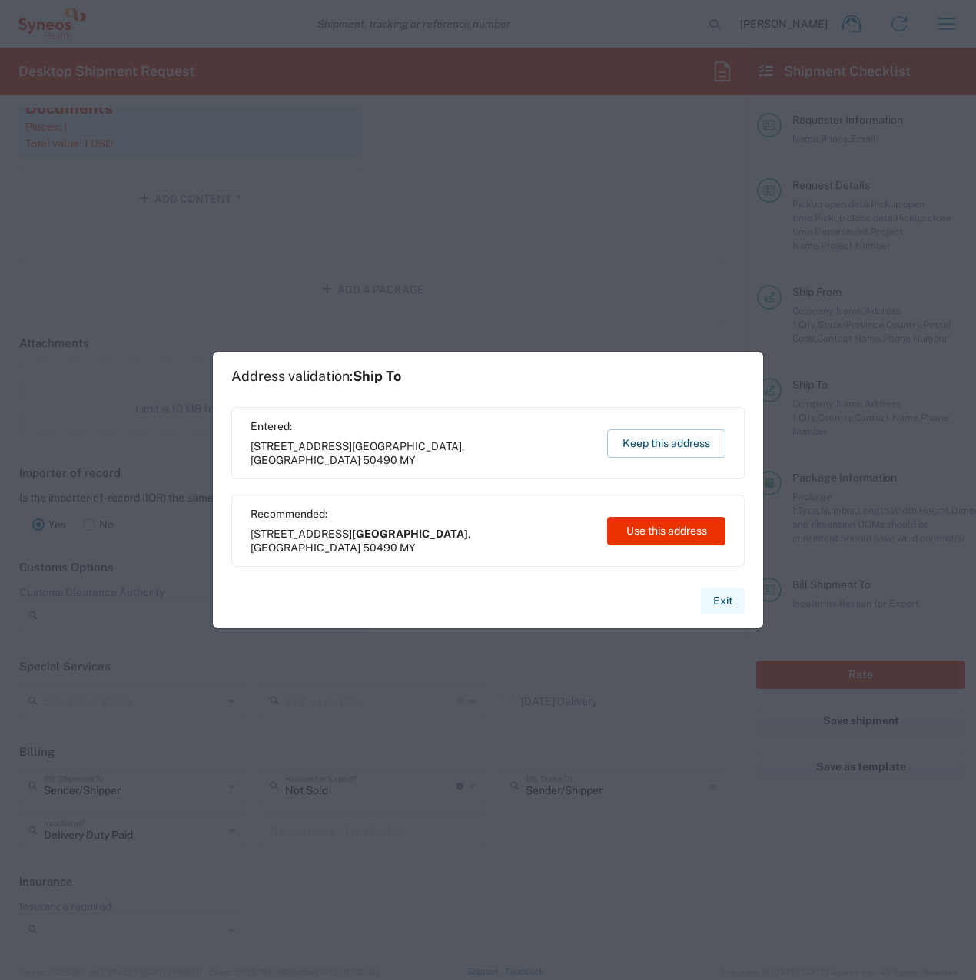
click at [725, 601] on button "Exit" at bounding box center [723, 601] width 44 height 27
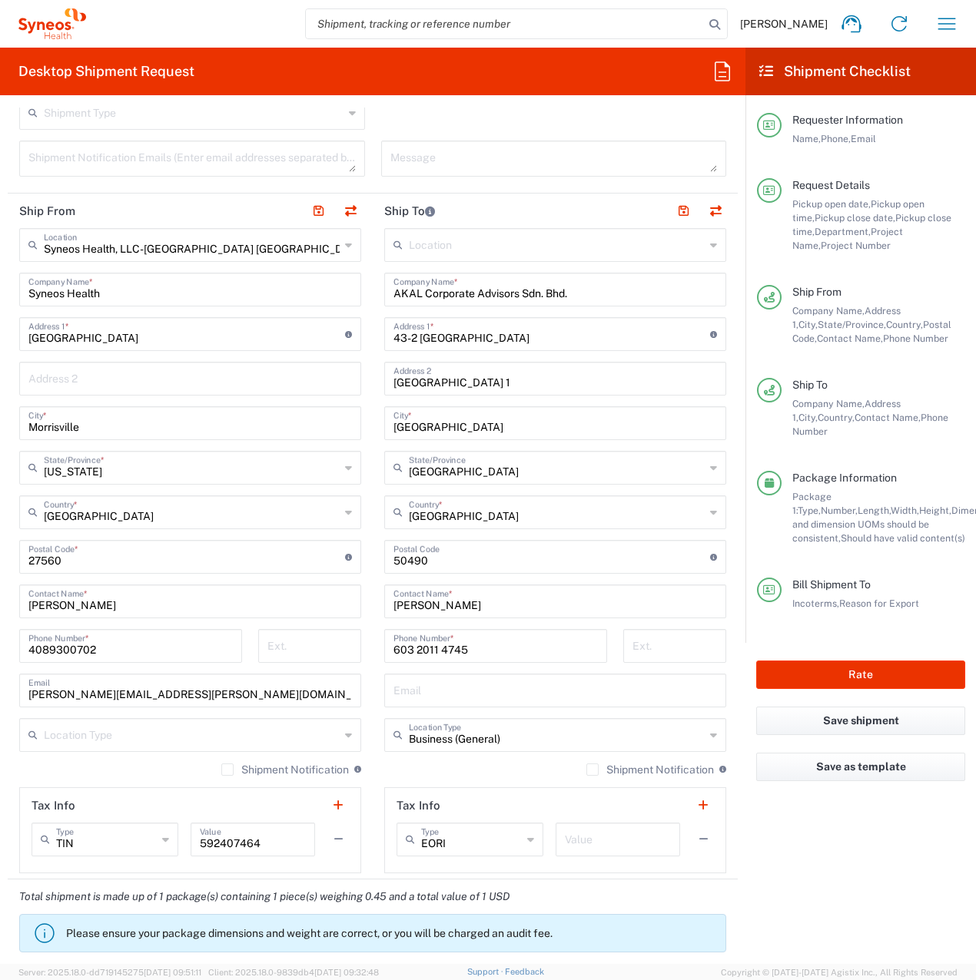
scroll to position [357, 0]
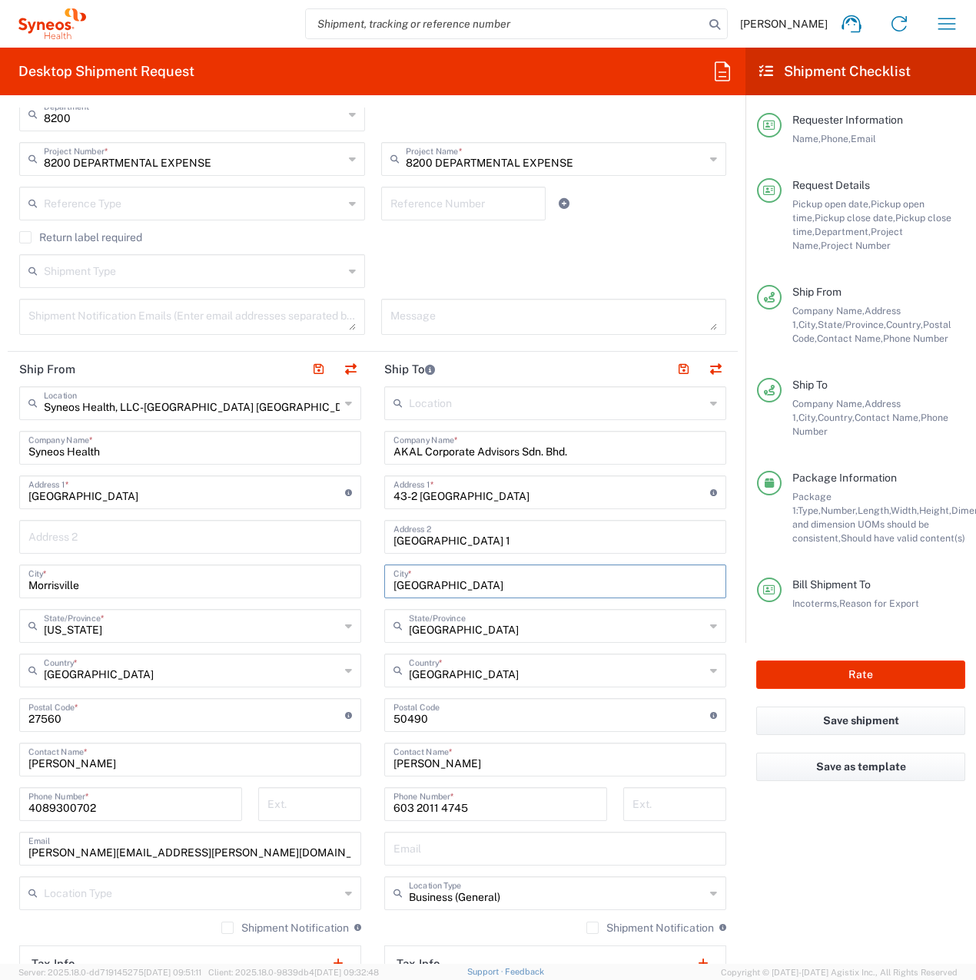
drag, startPoint x: 389, startPoint y: 585, endPoint x: 476, endPoint y: 591, distance: 87.0
click at [476, 591] on input "[GEOGRAPHIC_DATA]" at bounding box center [554, 580] width 323 height 27
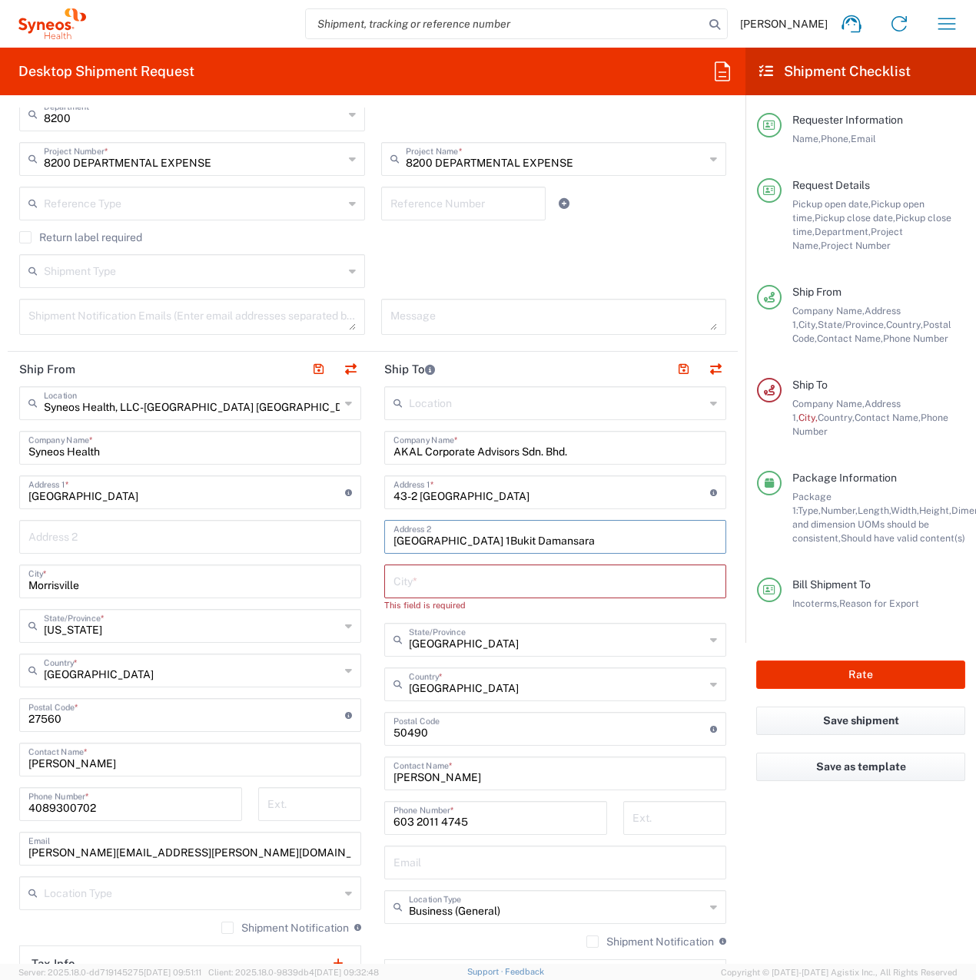
click at [484, 542] on input "[GEOGRAPHIC_DATA] 1Bukit Damansara" at bounding box center [554, 535] width 323 height 27
type input "[GEOGRAPHIC_DATA] [GEOGRAPHIC_DATA]"
click at [442, 579] on input "text" at bounding box center [554, 580] width 323 height 27
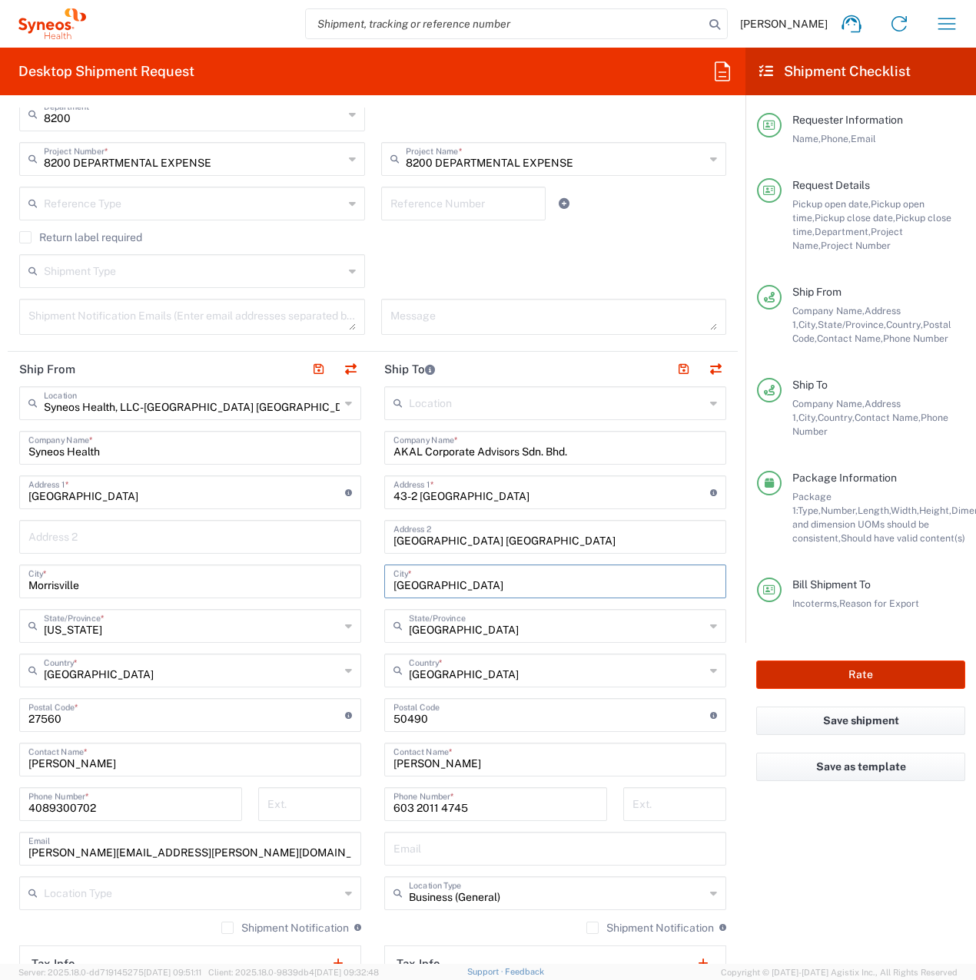
type input "[GEOGRAPHIC_DATA]"
click at [884, 663] on button "Rate" at bounding box center [860, 675] width 209 height 28
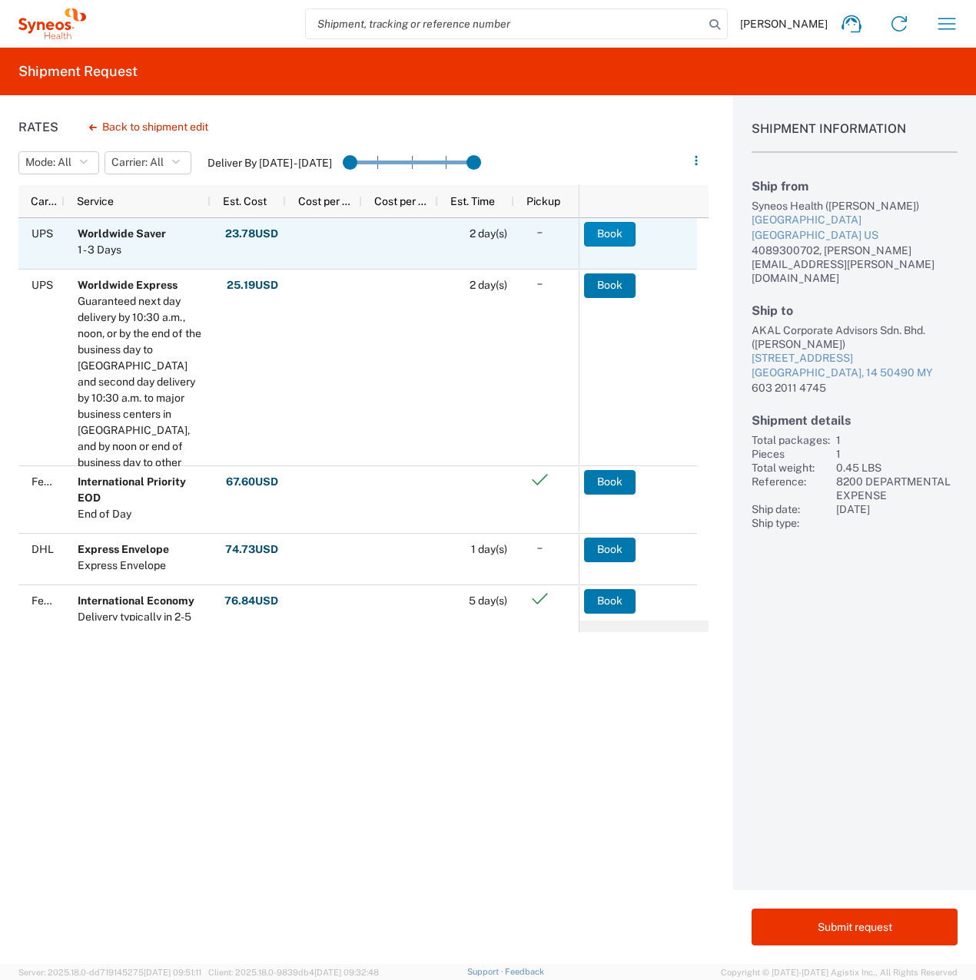
click at [607, 230] on button "Book" at bounding box center [609, 234] width 51 height 25
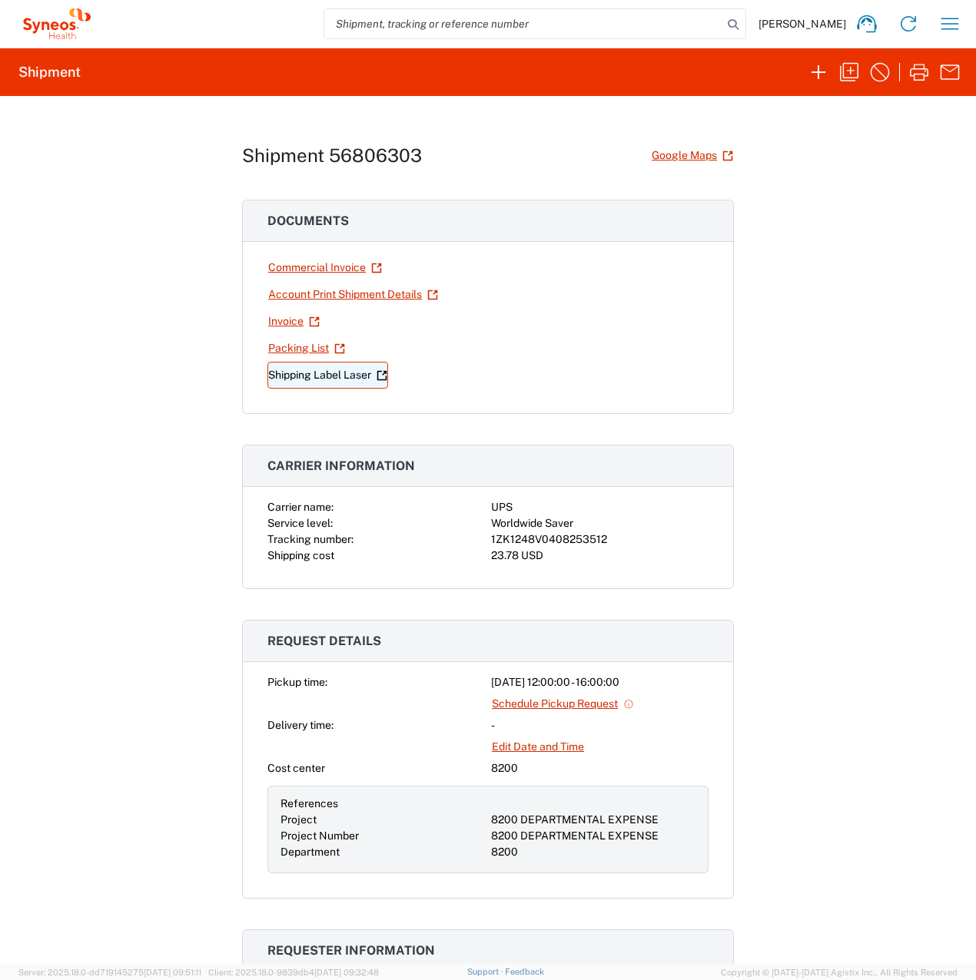
click at [331, 374] on link "Shipping Label Laser" at bounding box center [327, 375] width 121 height 27
click at [849, 71] on icon "button" at bounding box center [849, 72] width 25 height 25
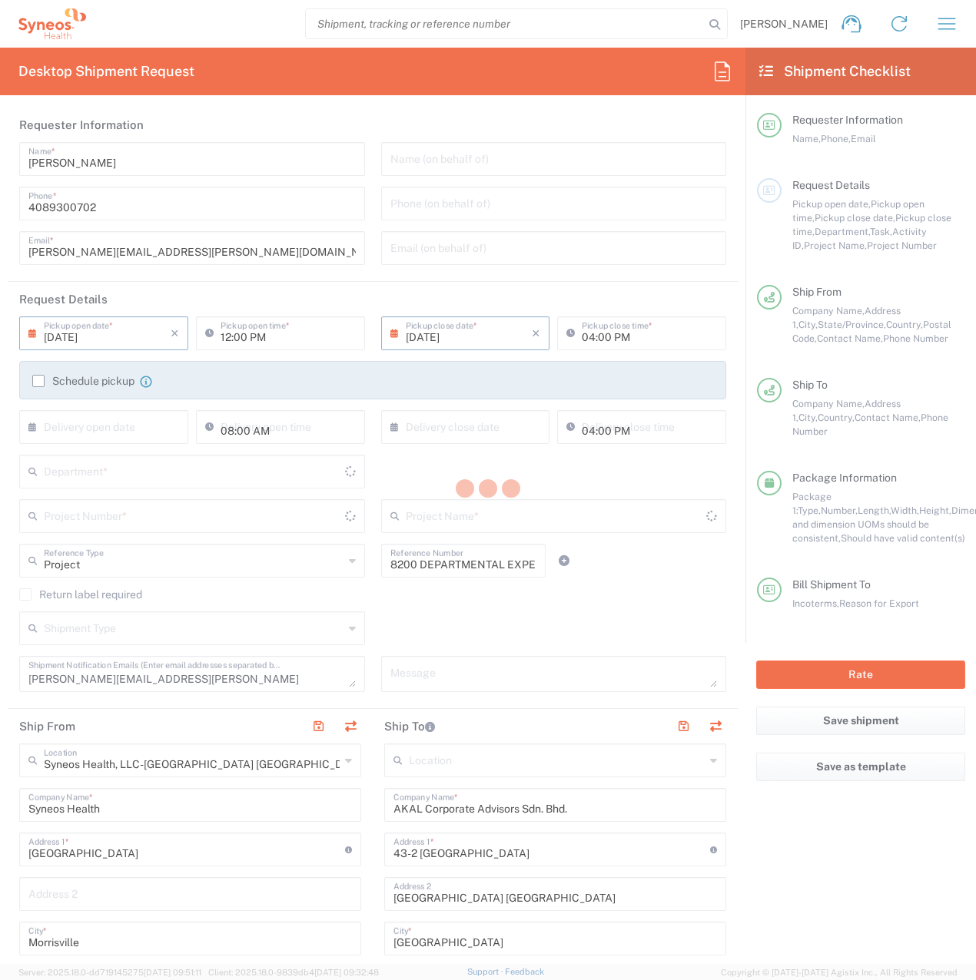
type input "[US_STATE]"
type input "[GEOGRAPHIC_DATA]"
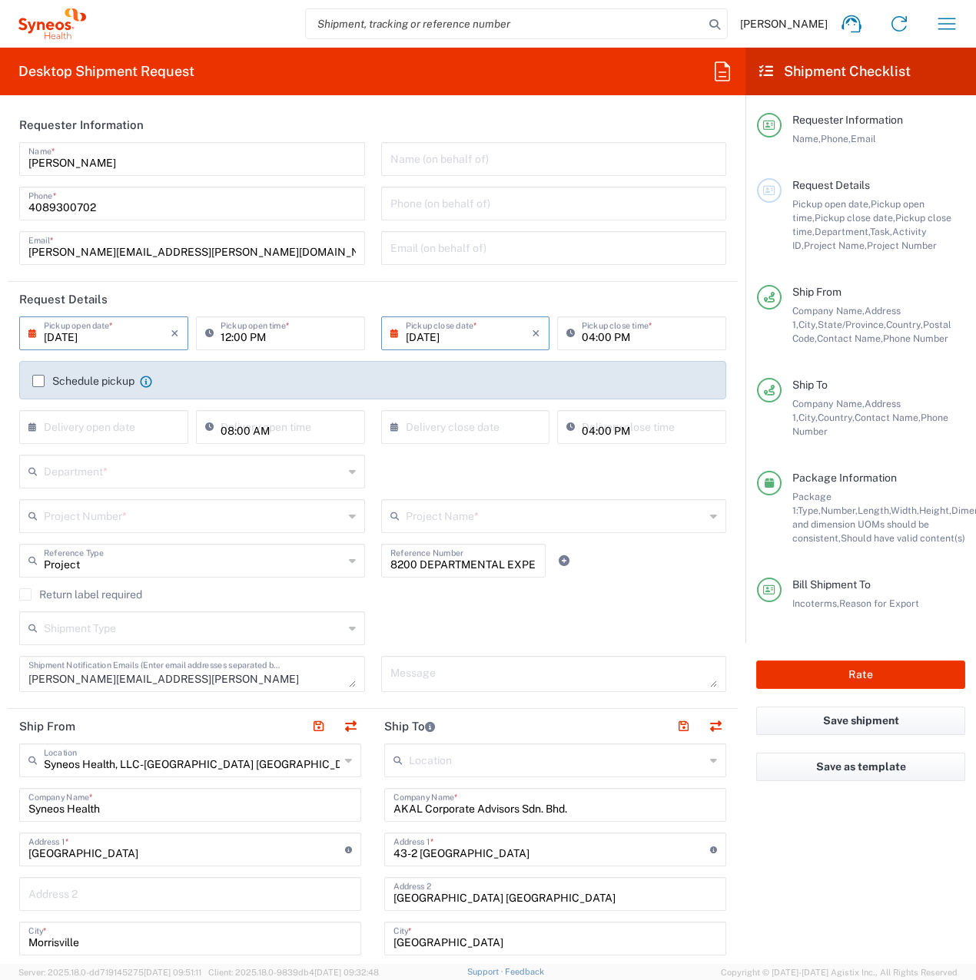
type input "Envelope"
click at [123, 340] on input "[DATE]" at bounding box center [107, 332] width 127 height 27
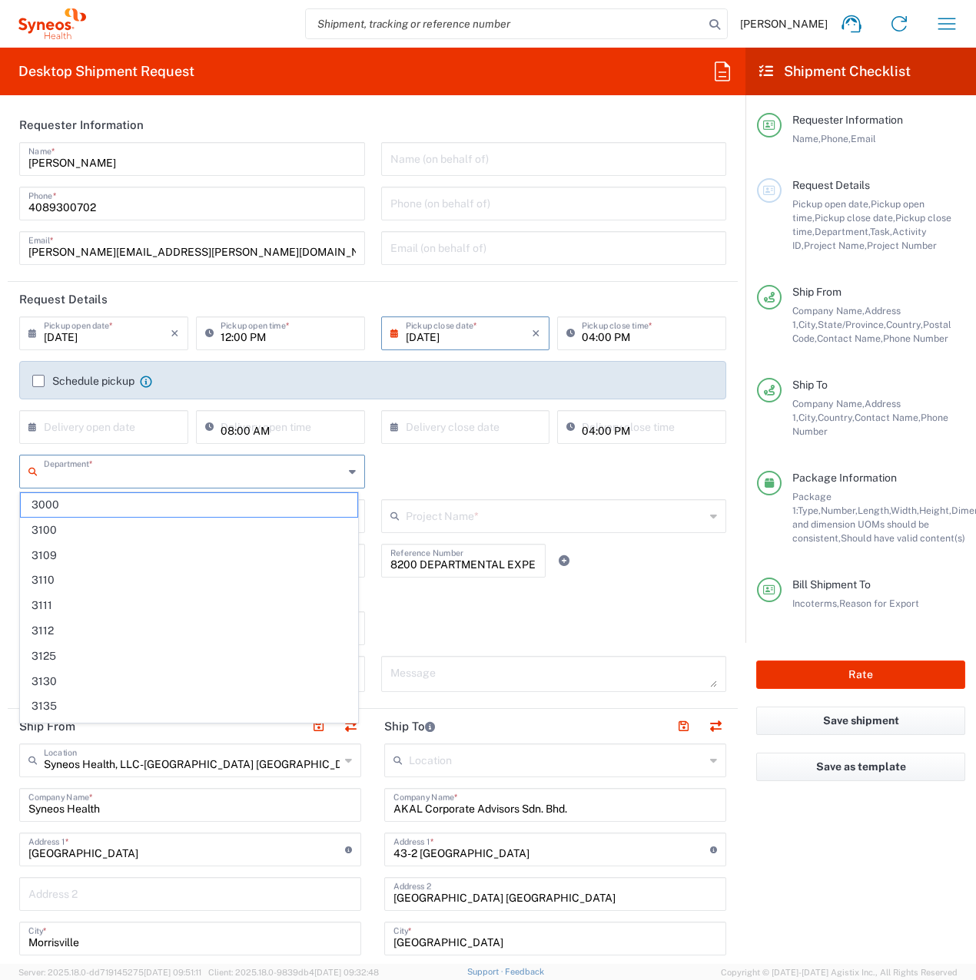
click at [140, 472] on input "text" at bounding box center [194, 470] width 300 height 27
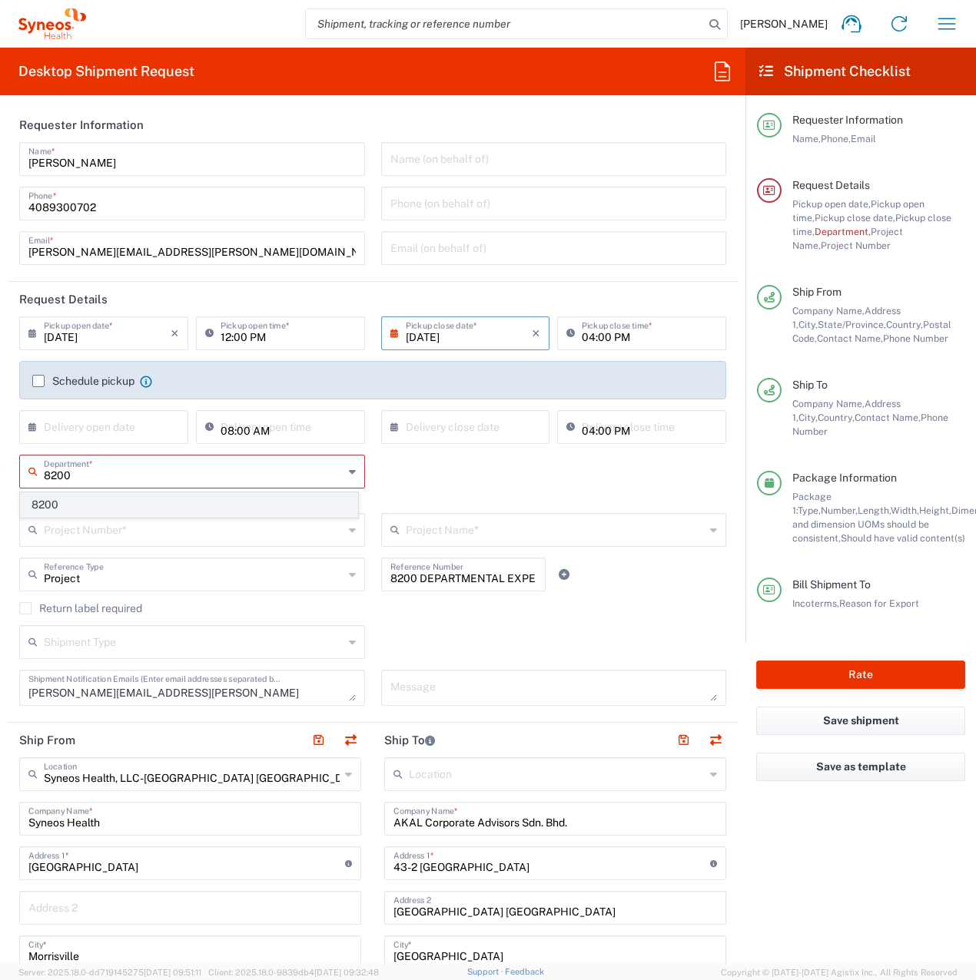
type input "8200"
click at [104, 507] on span "8200" at bounding box center [189, 505] width 336 height 24
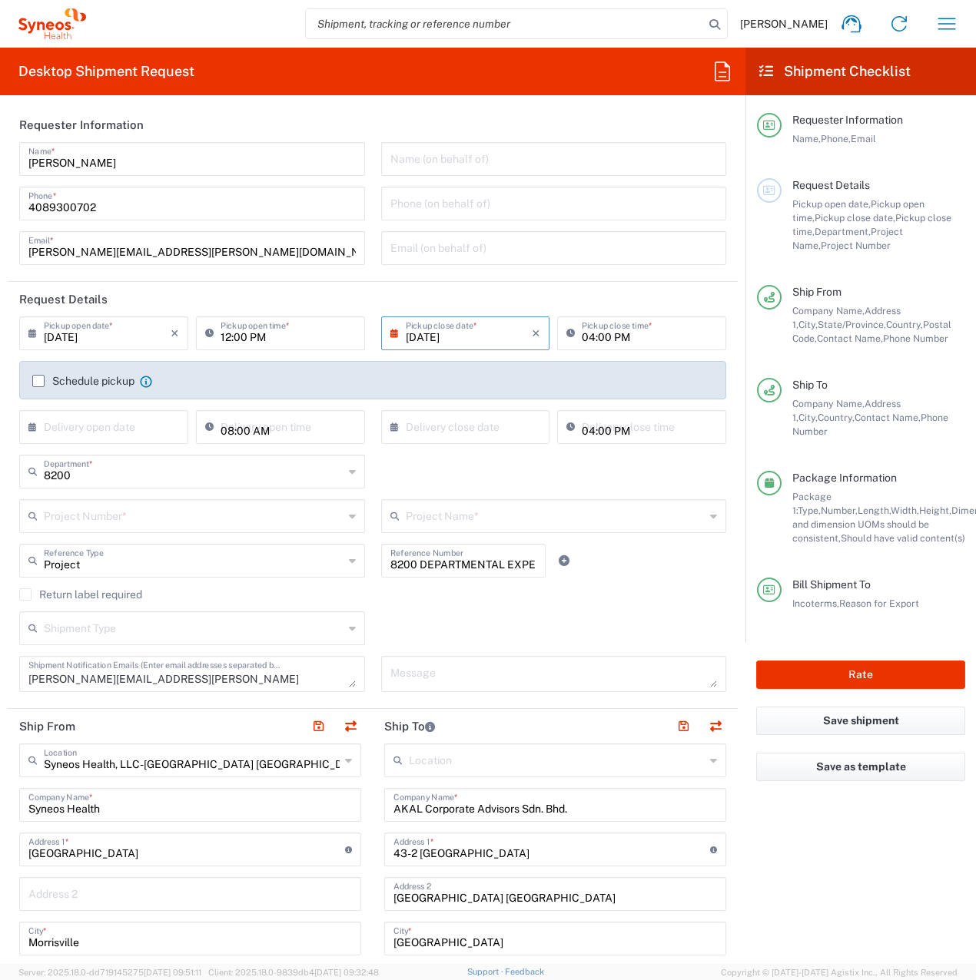
click at [107, 514] on input "text" at bounding box center [194, 515] width 300 height 27
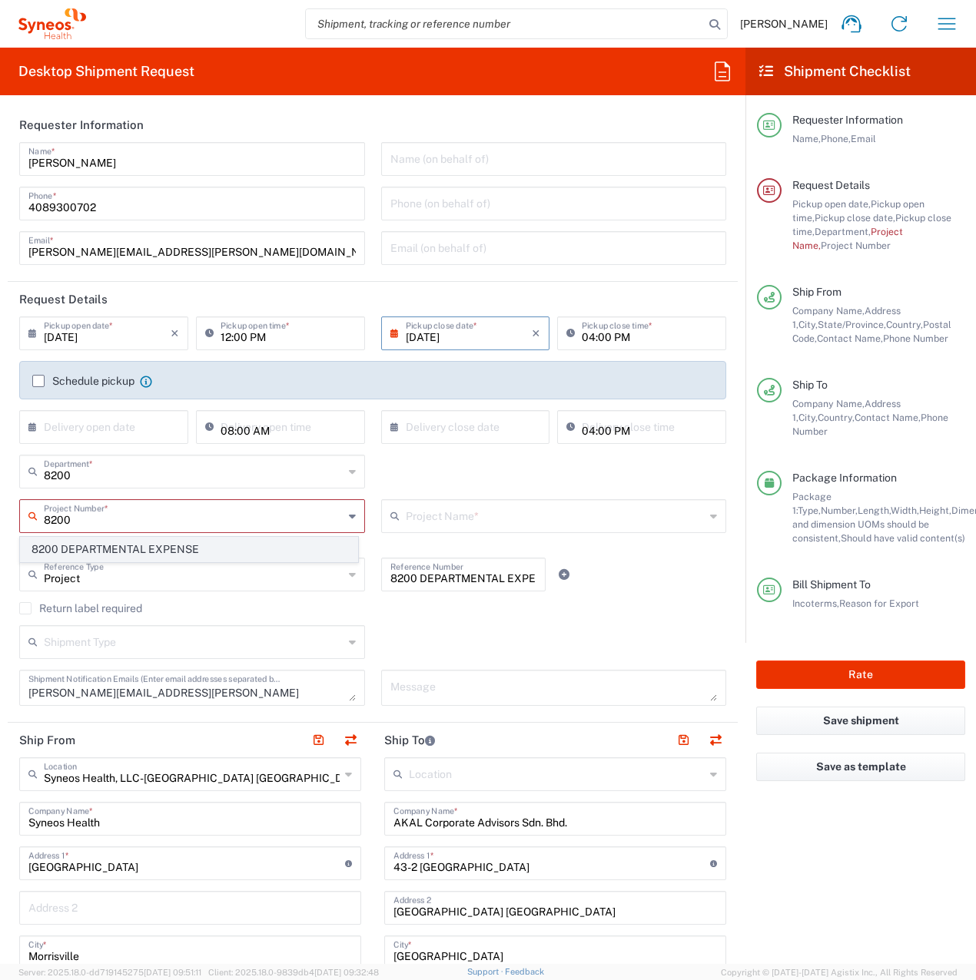
click at [129, 547] on span "8200 DEPARTMENTAL EXPENSE" at bounding box center [189, 550] width 336 height 24
type input "8200 DEPARTMENTAL EXPENSE"
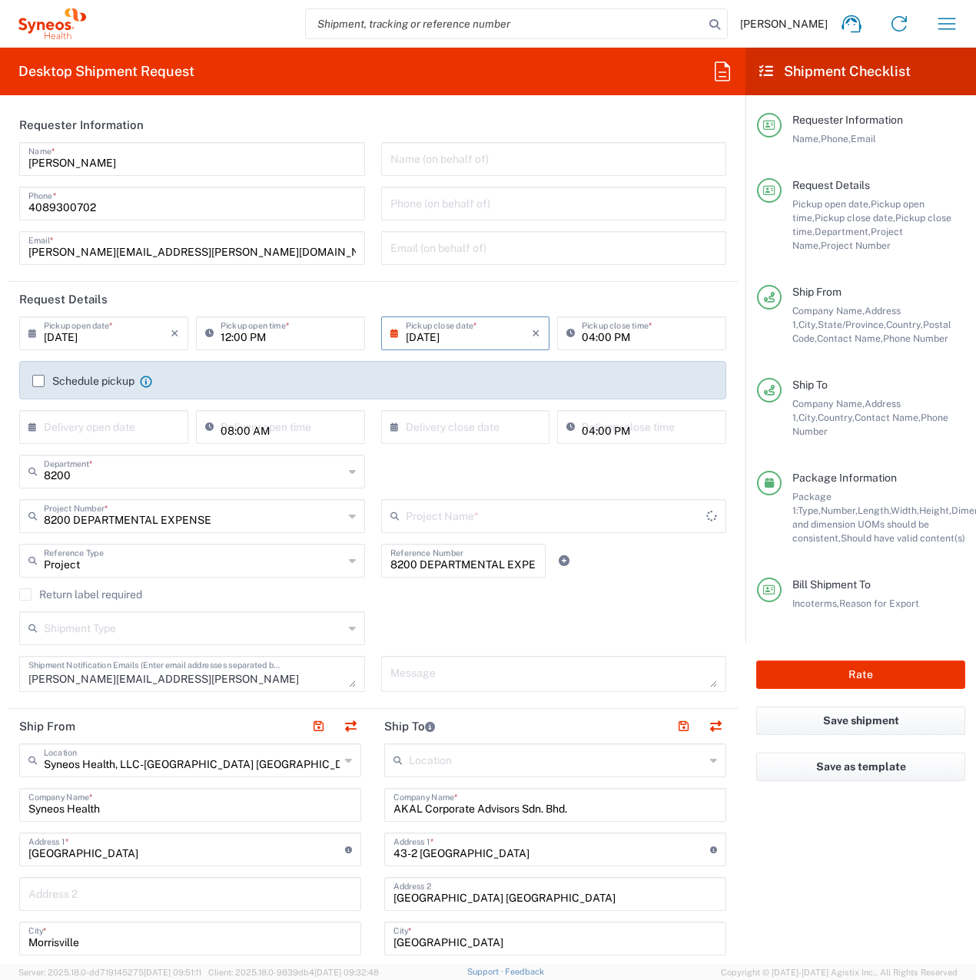
type input "8200 DEPARTMENTAL EXPENSE"
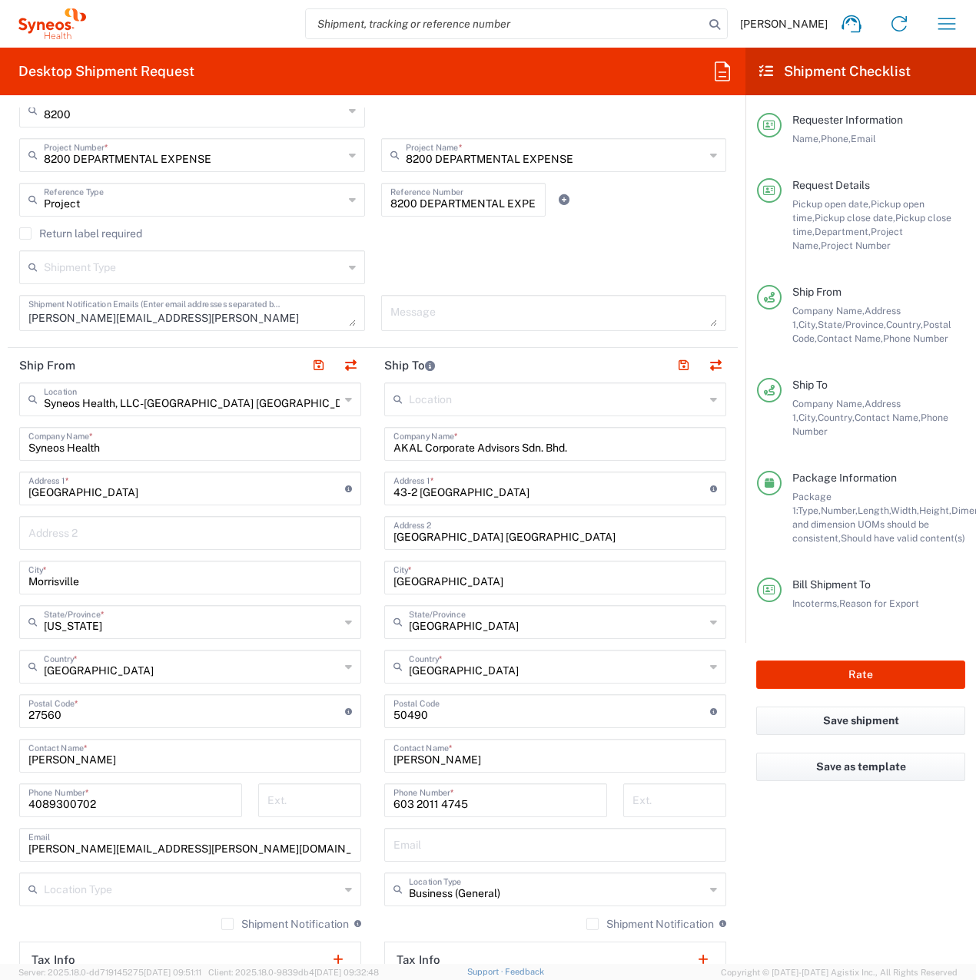
scroll to position [384, 0]
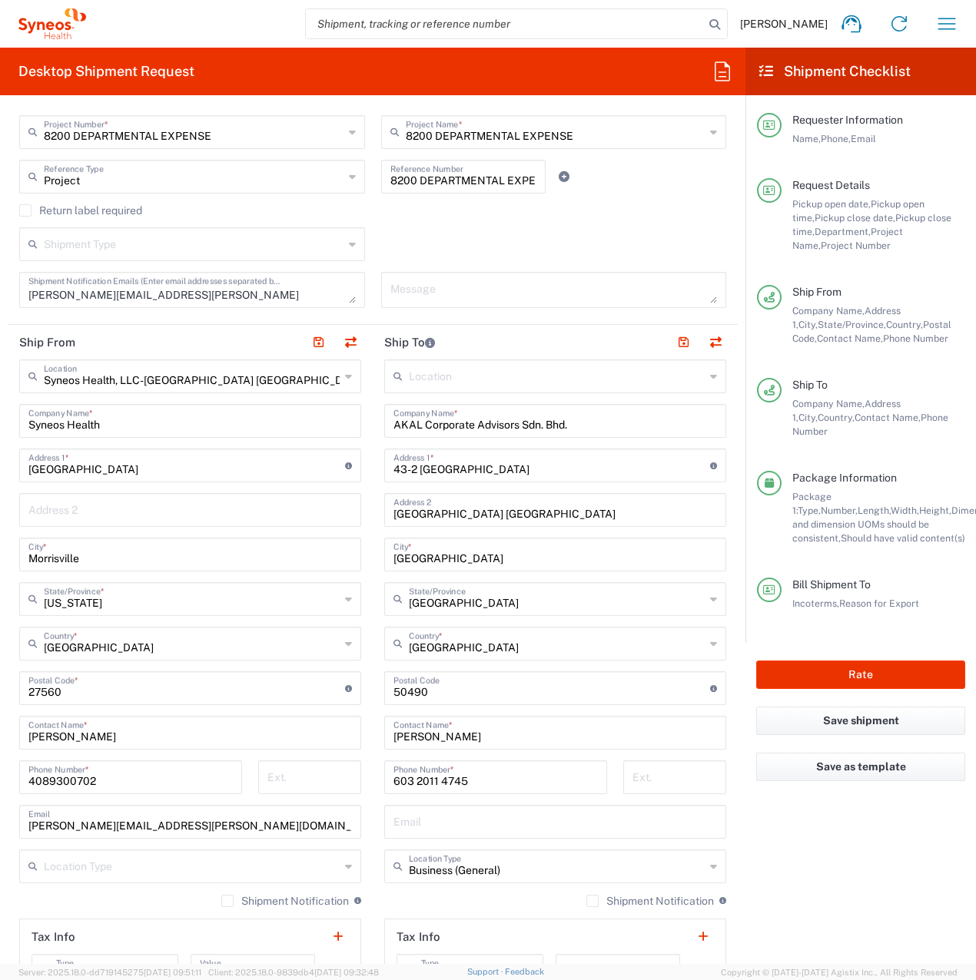
click at [345, 378] on icon at bounding box center [348, 376] width 7 height 25
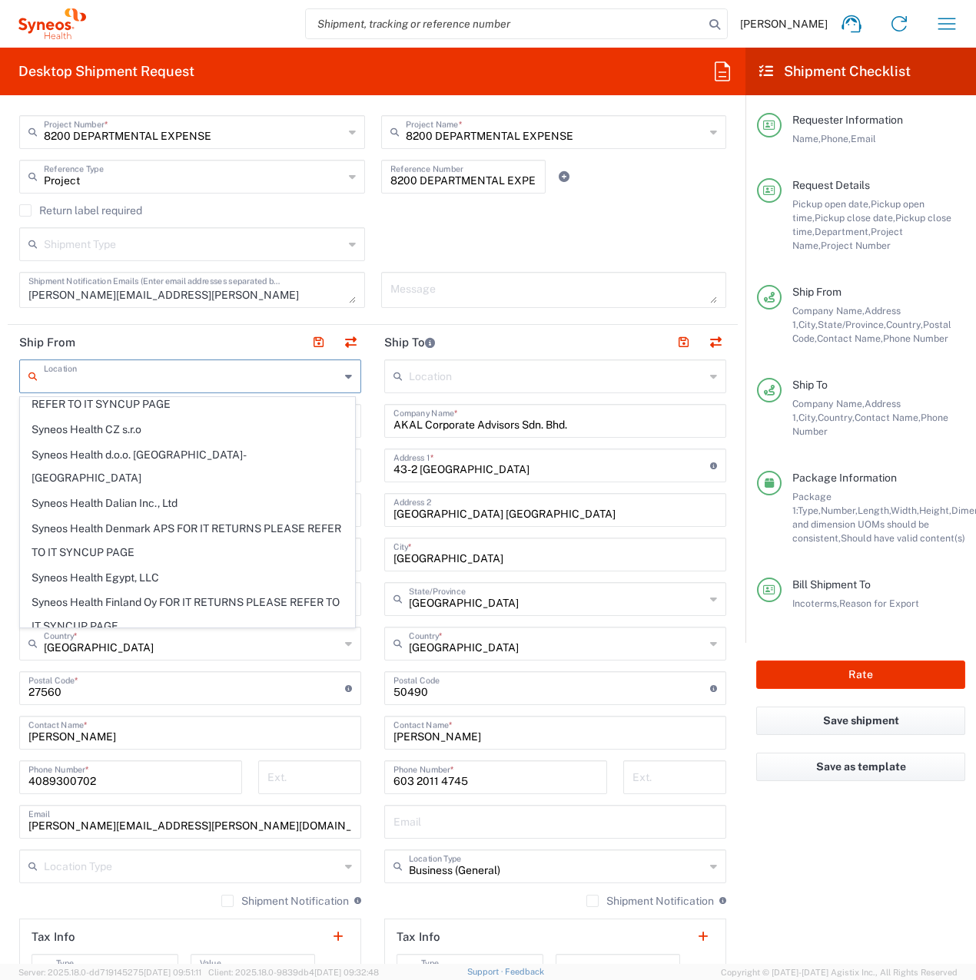
scroll to position [1920, 0]
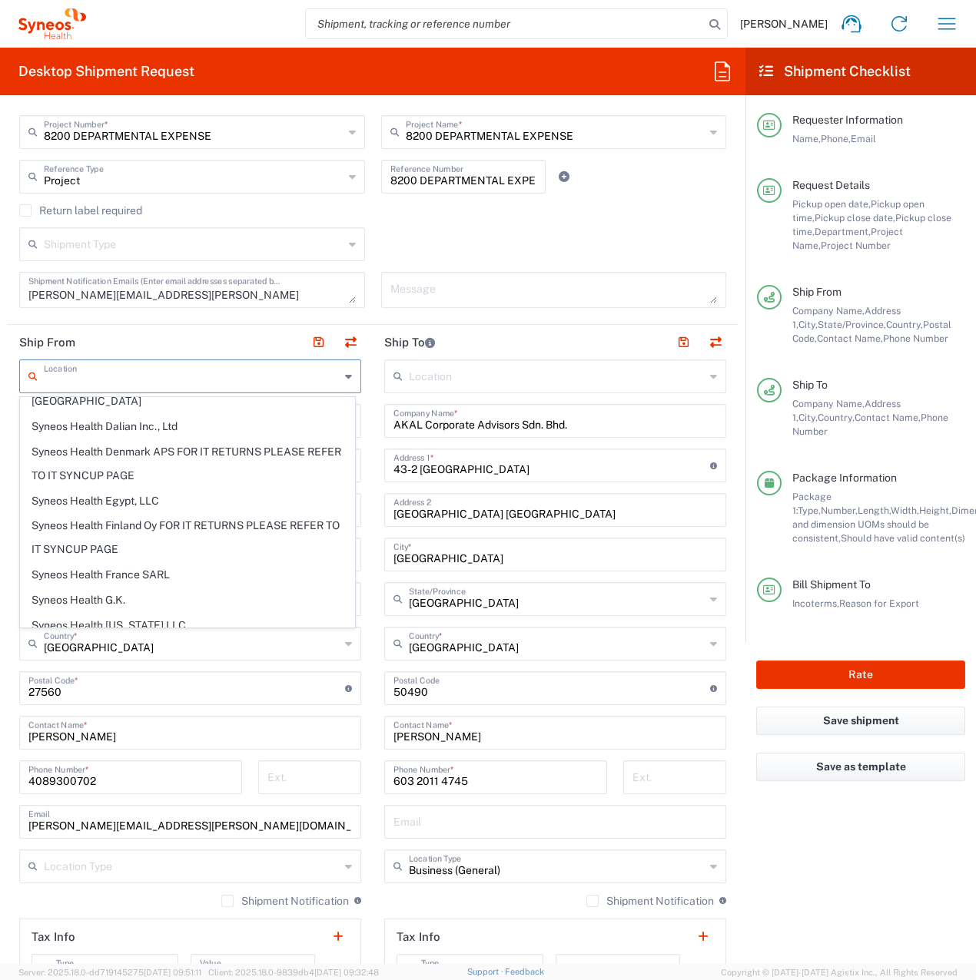
click at [169, 914] on span "Syneos Health [GEOGRAPHIC_DATA] K.K. ([GEOGRAPHIC_DATA])" at bounding box center [187, 938] width 333 height 48
type input "Syneos Health [GEOGRAPHIC_DATA] K.K. ([GEOGRAPHIC_DATA])"
type input "Syneos Health [GEOGRAPHIC_DATA] K.K."
type input "12F JP Tower"
type input "2-7-2 [PERSON_NAME], Chiyoda-ku"
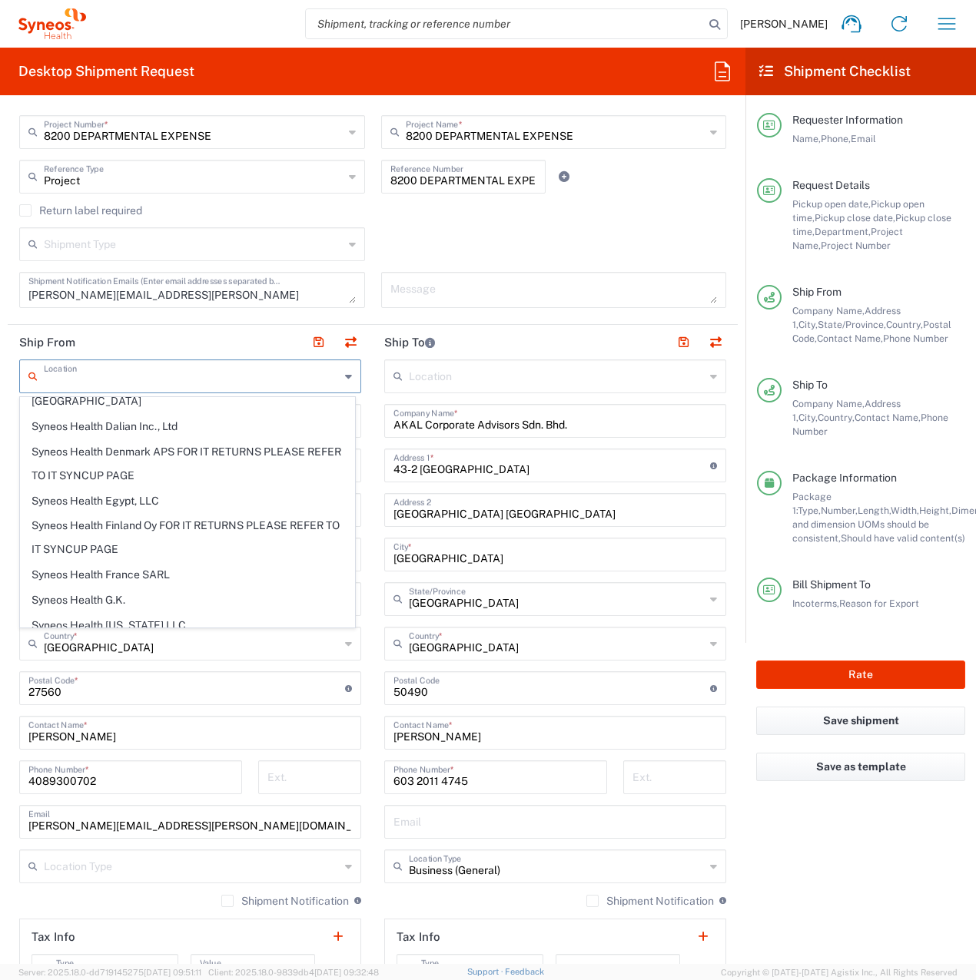
type input "[GEOGRAPHIC_DATA]"
type input "100-7012"
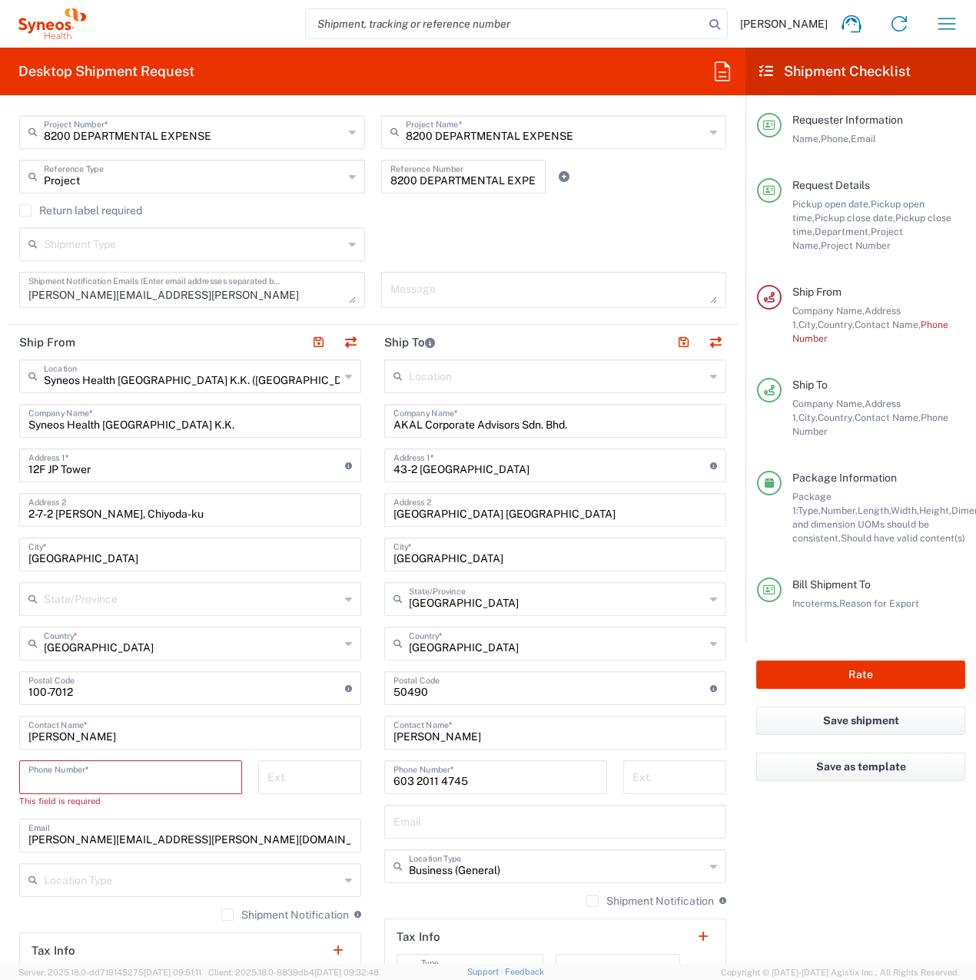
click at [43, 769] on input "tel" at bounding box center [130, 776] width 204 height 27
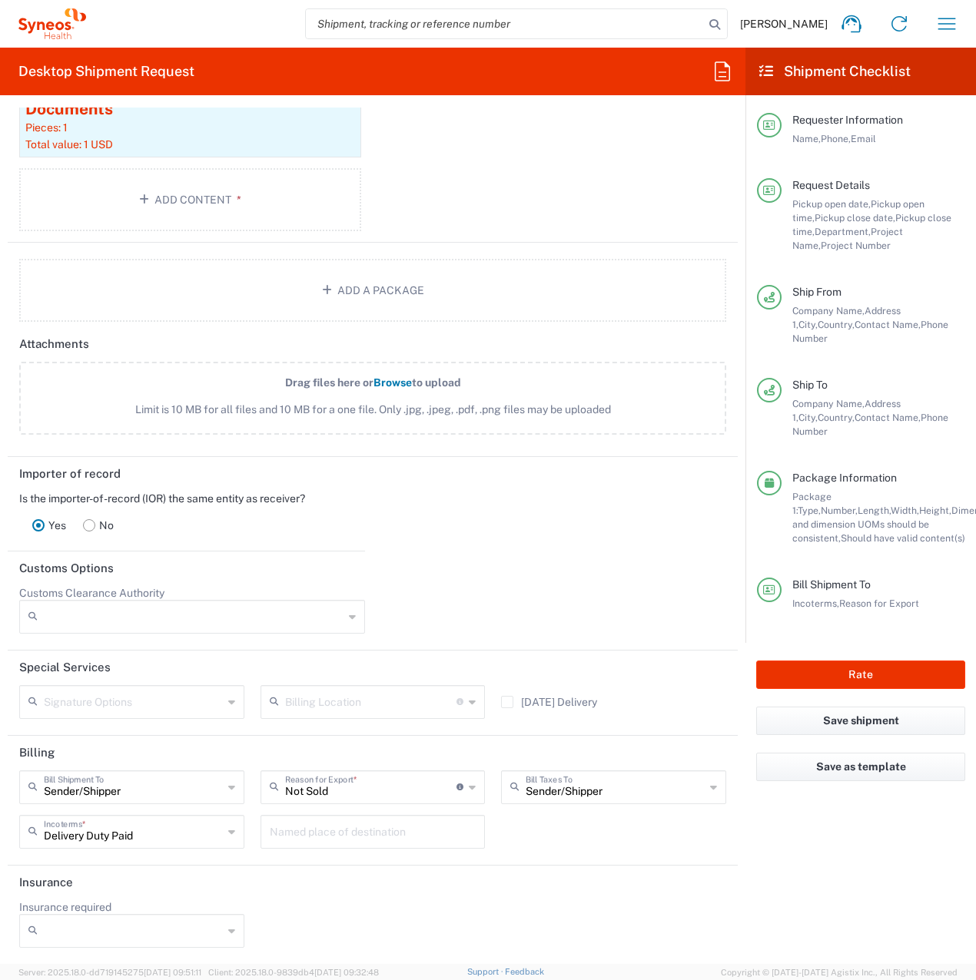
scroll to position [1708, 0]
type input "14089300702"
click at [831, 661] on button "Rate" at bounding box center [860, 675] width 209 height 28
type input "8200 DEPARTMENTAL EXPENSE"
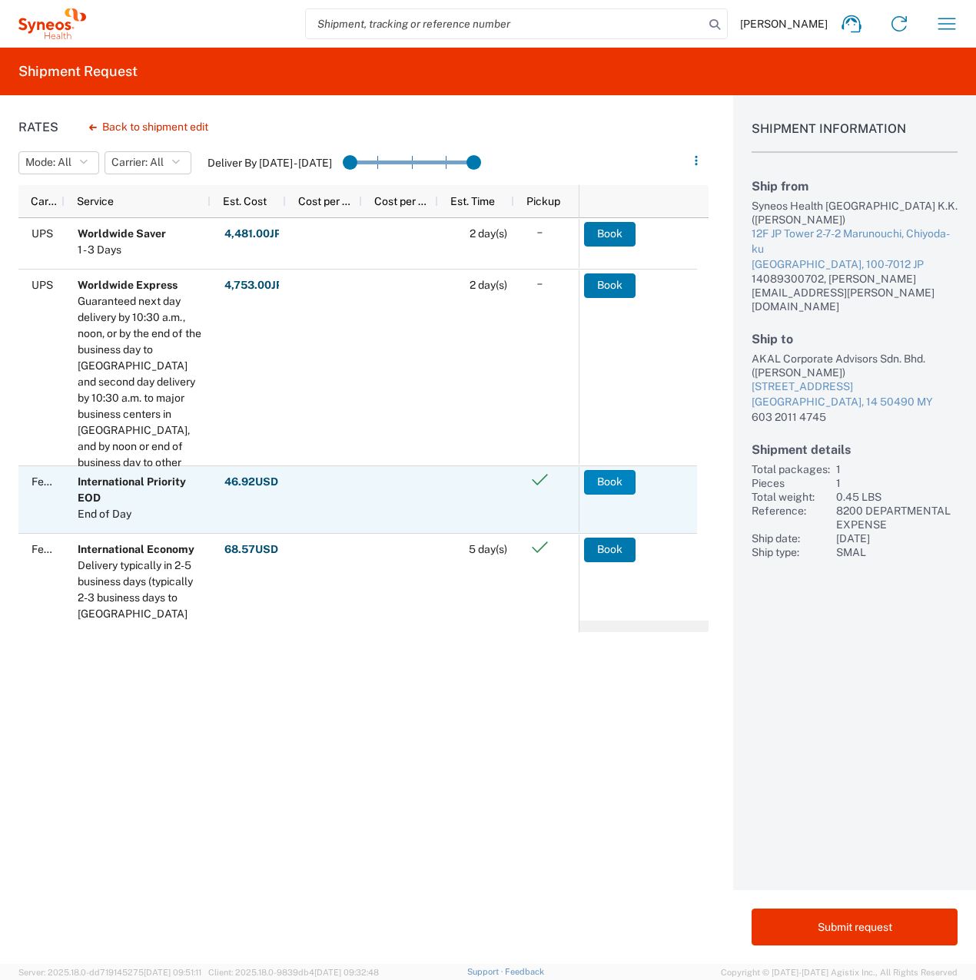
click at [609, 479] on button "Book" at bounding box center [609, 482] width 51 height 25
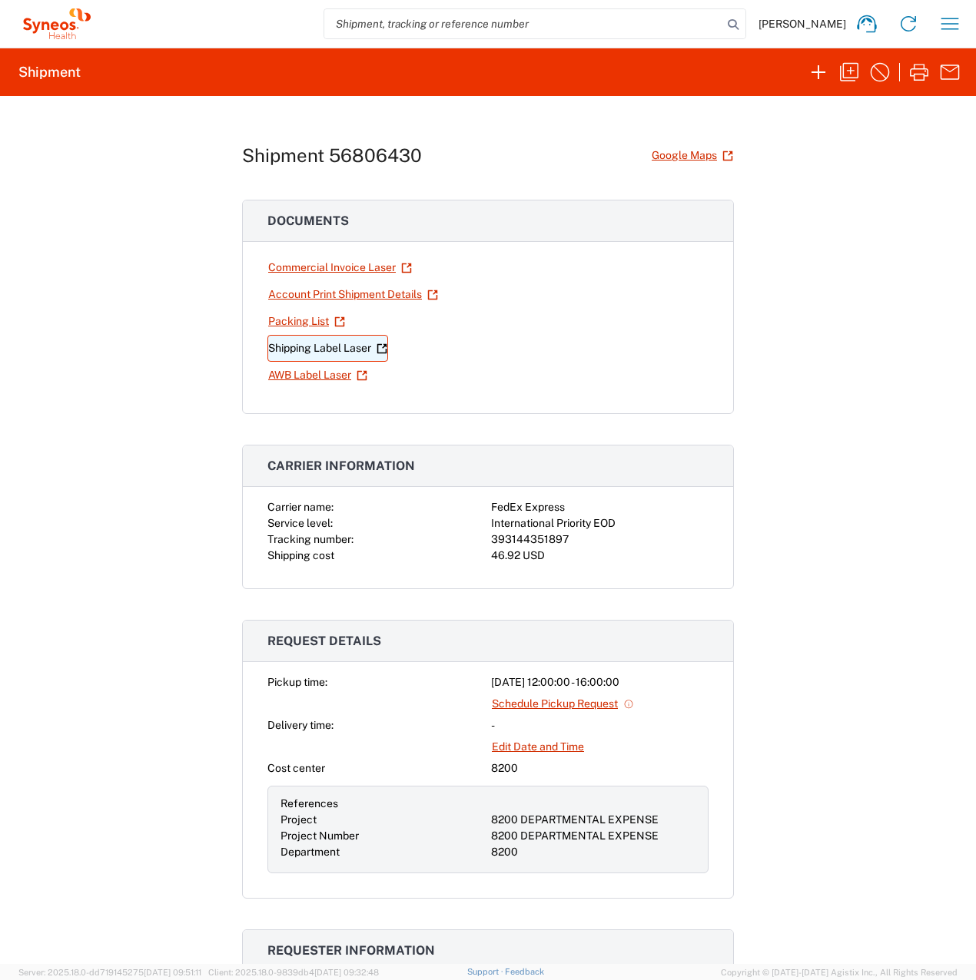
click at [341, 350] on link "Shipping Label Laser" at bounding box center [327, 348] width 121 height 27
